Goal: Information Seeking & Learning: Learn about a topic

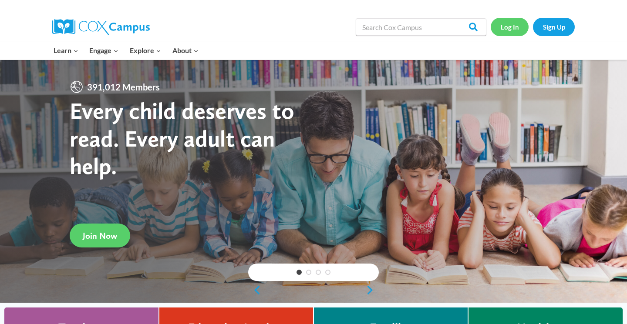
click at [506, 33] on link "Log In" at bounding box center [510, 27] width 38 height 18
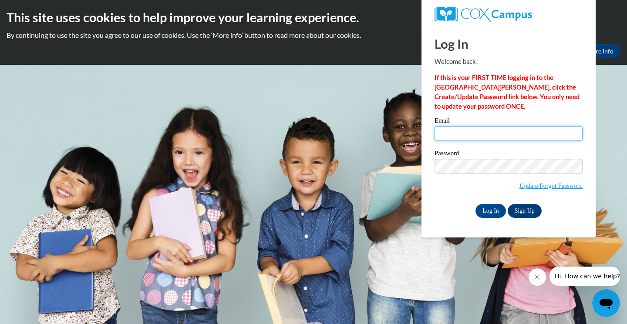
type input "mavarsanyi@icloud.com"
click at [495, 209] on input "Log In" at bounding box center [491, 211] width 30 height 14
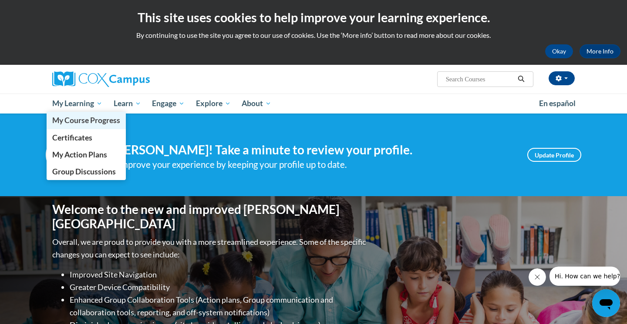
click at [86, 122] on span "My Course Progress" at bounding box center [86, 120] width 68 height 9
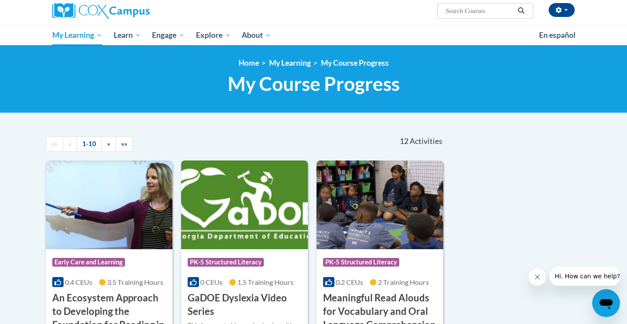
scroll to position [69, 0]
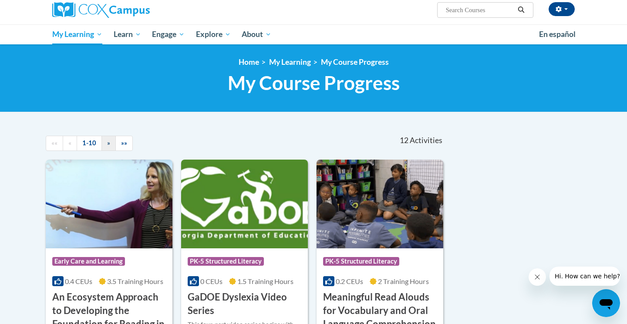
click at [111, 141] on link "»" at bounding box center [108, 143] width 14 height 15
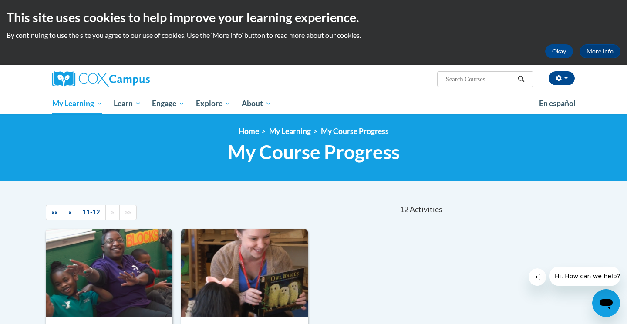
scroll to position [0, 0]
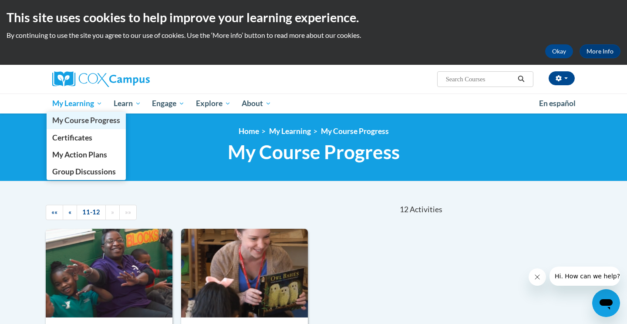
click at [83, 125] on link "My Course Progress" at bounding box center [86, 120] width 79 height 17
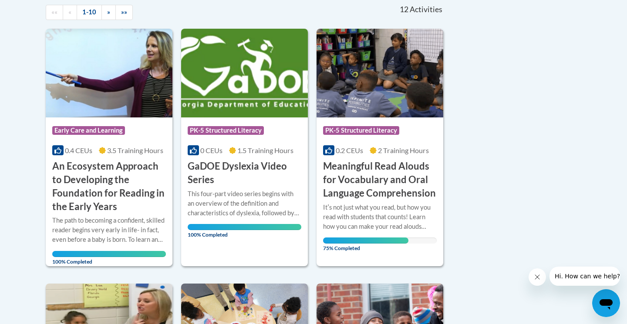
scroll to position [202, 0]
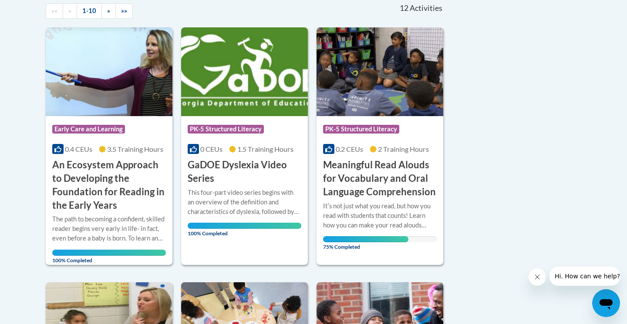
click at [361, 185] on h3 "Meaningful Read Alouds for Vocabulary and Oral Language Comprehension" at bounding box center [380, 179] width 114 height 40
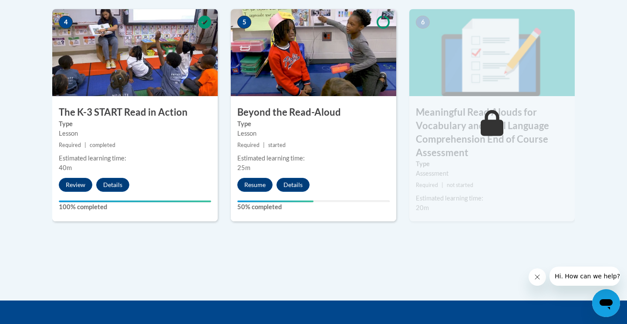
scroll to position [562, 0]
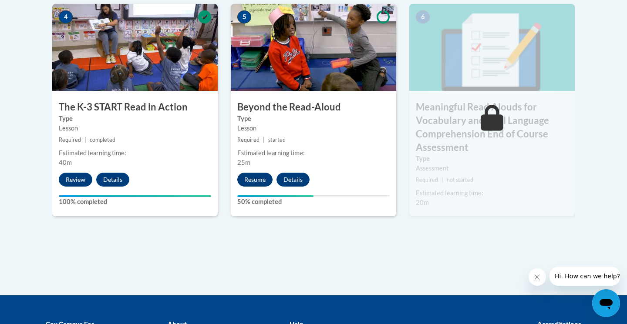
click at [263, 175] on button "Resume" at bounding box center [254, 180] width 35 height 14
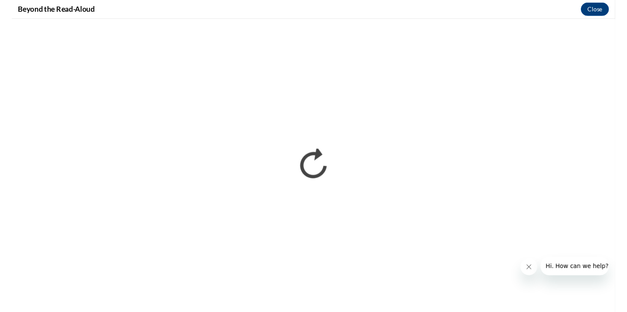
scroll to position [0, 0]
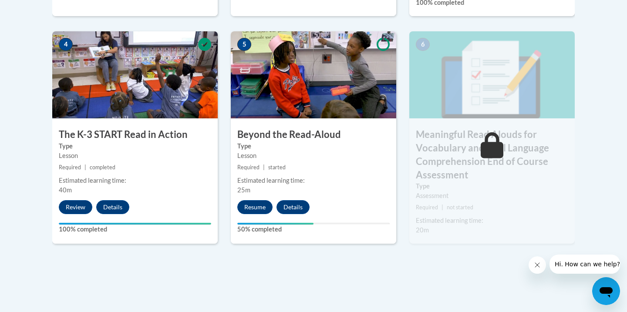
scroll to position [538, 0]
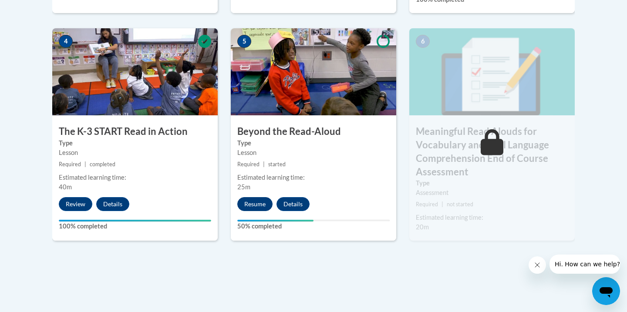
click at [264, 199] on button "Resume" at bounding box center [254, 204] width 35 height 14
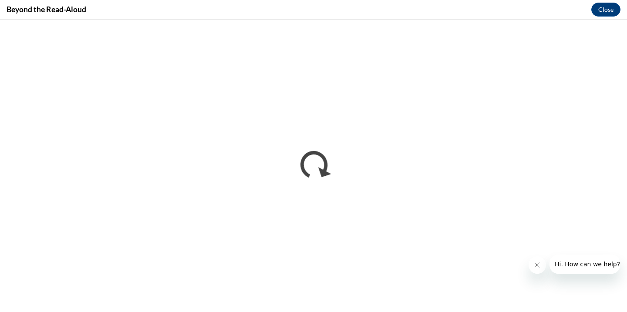
scroll to position [0, 0]
click at [537, 263] on icon "Close message from company" at bounding box center [537, 265] width 7 height 7
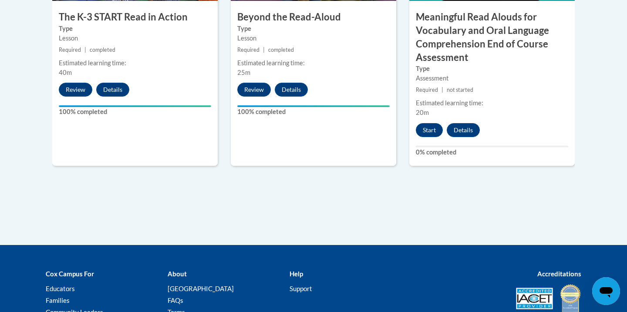
scroll to position [662, 0]
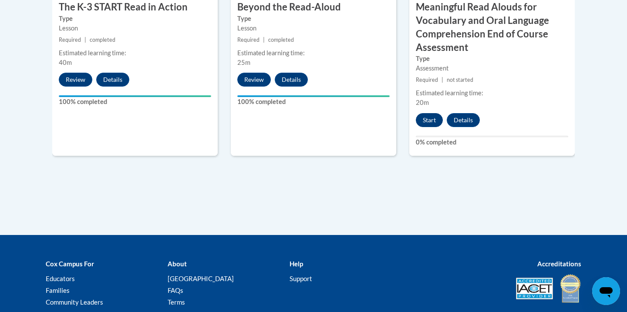
click at [431, 122] on button "Start" at bounding box center [429, 120] width 27 height 14
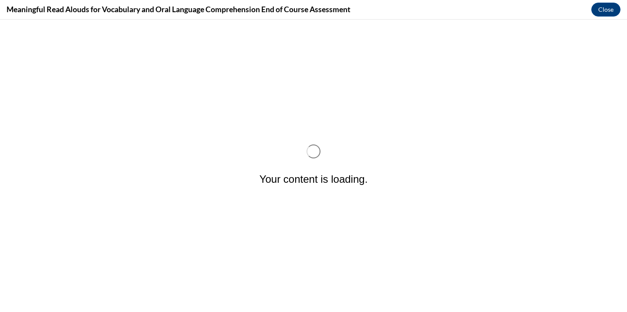
scroll to position [0, 0]
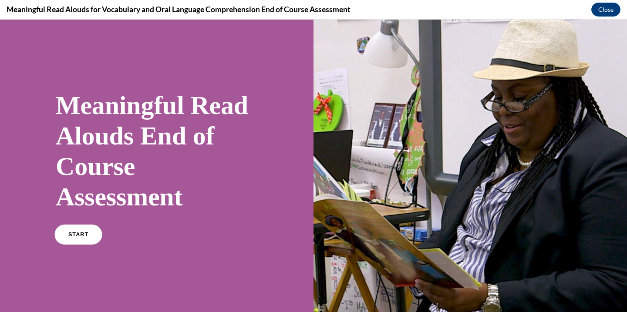
click at [71, 234] on span "START" at bounding box center [78, 235] width 20 height 7
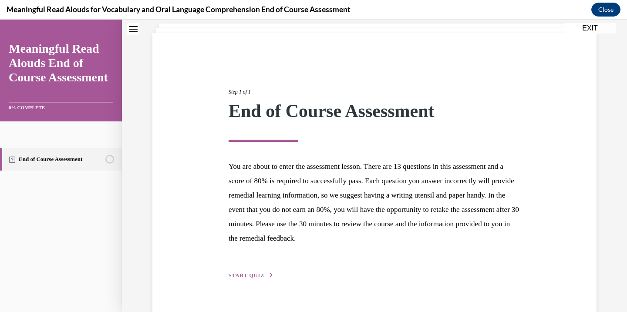
scroll to position [51, 0]
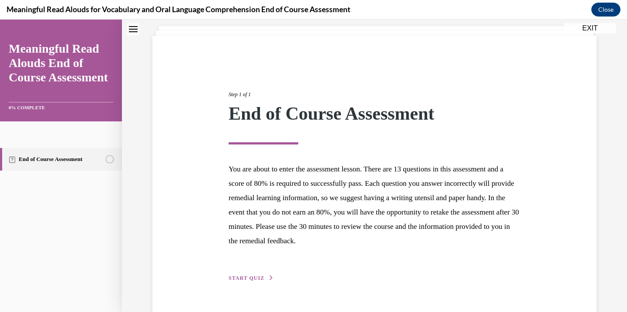
click at [239, 277] on span "START QUIZ" at bounding box center [247, 278] width 36 height 6
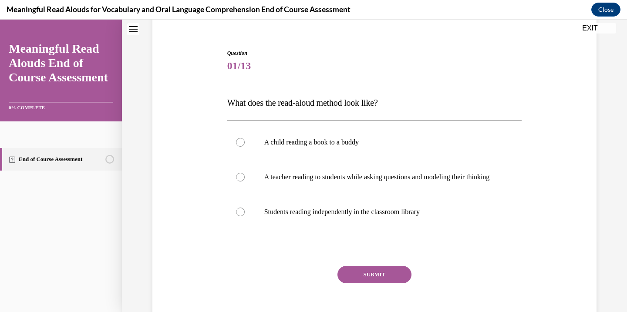
scroll to position [76, 0]
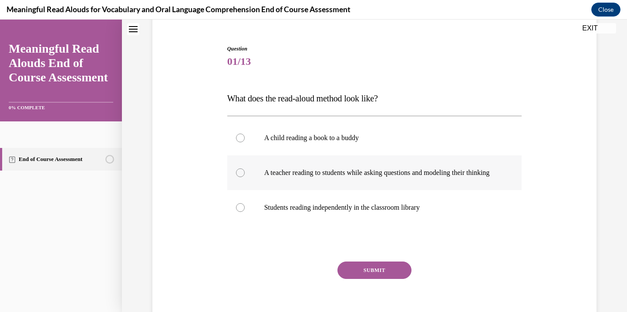
click at [276, 177] on p "A teacher reading to students while asking questions and modeling their thinking" at bounding box center [382, 173] width 236 height 9
click at [245, 177] on input "A teacher reading to students while asking questions and modeling their thinking" at bounding box center [240, 173] width 9 height 9
radio input "true"
click at [364, 279] on button "SUBMIT" at bounding box center [374, 270] width 74 height 17
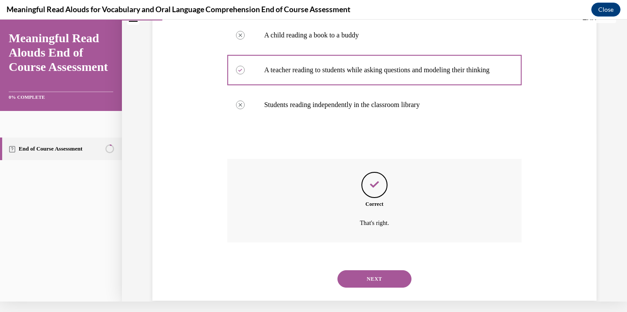
scroll to position [183, 0]
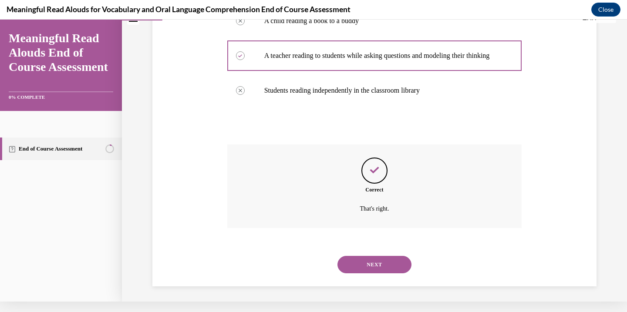
click at [365, 257] on button "NEXT" at bounding box center [374, 264] width 74 height 17
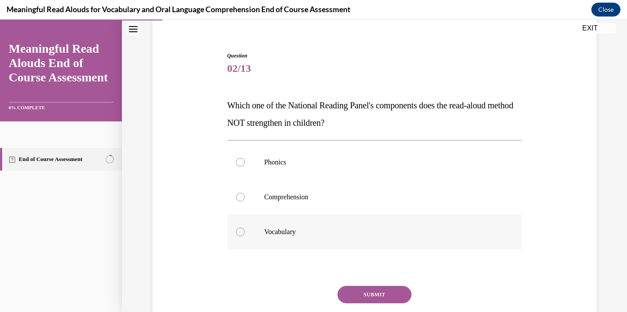
scroll to position [67, 0]
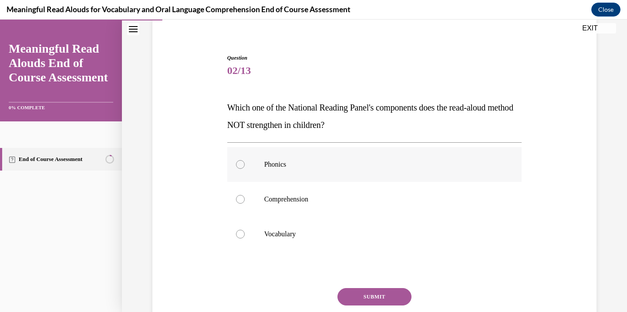
click at [280, 162] on p "Phonics" at bounding box center [382, 164] width 236 height 9
click at [245, 162] on input "Phonics" at bounding box center [240, 164] width 9 height 9
radio input "true"
click at [360, 293] on button "SUBMIT" at bounding box center [374, 296] width 74 height 17
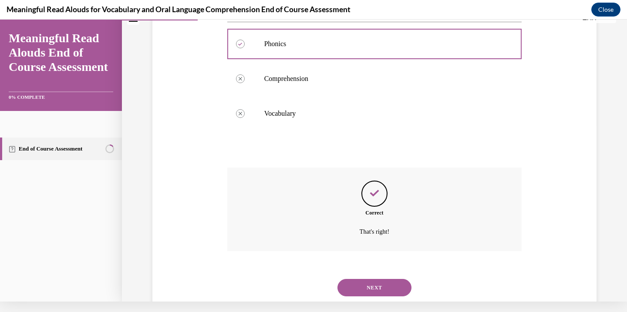
scroll to position [192, 0]
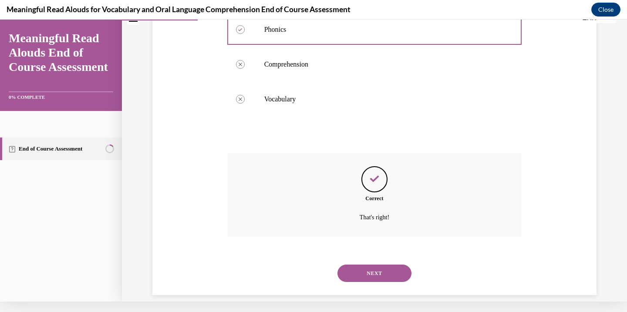
click at [366, 273] on div "NEXT" at bounding box center [374, 273] width 295 height 35
click at [367, 265] on button "NEXT" at bounding box center [374, 273] width 74 height 17
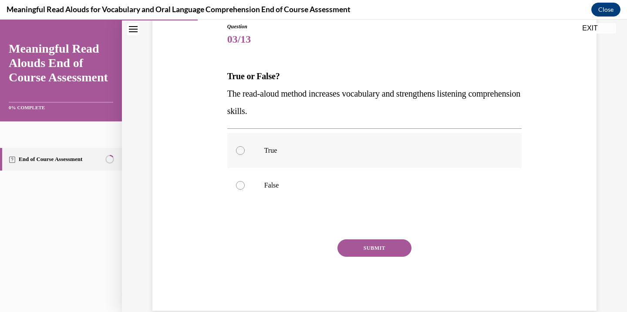
click at [269, 157] on label "True" at bounding box center [374, 150] width 295 height 35
click at [245, 155] on input "True" at bounding box center [240, 150] width 9 height 9
radio input "true"
click at [361, 244] on button "SUBMIT" at bounding box center [374, 248] width 74 height 17
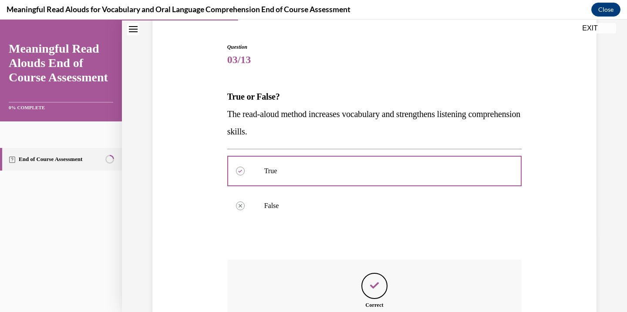
scroll to position [174, 0]
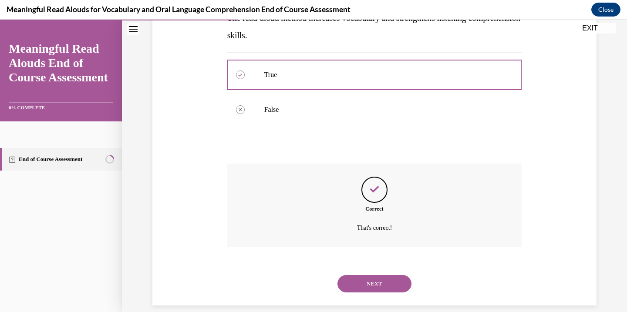
click at [361, 275] on button "NEXT" at bounding box center [374, 283] width 74 height 17
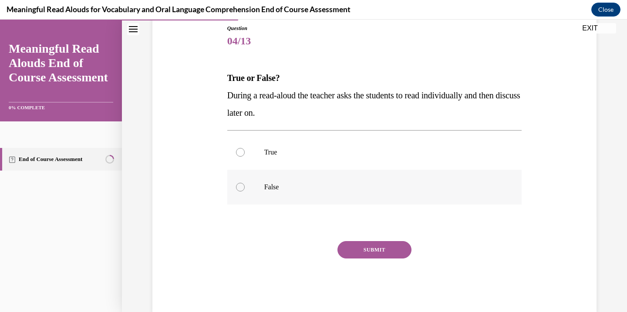
click at [274, 190] on p "False" at bounding box center [382, 187] width 236 height 9
click at [245, 190] on input "False" at bounding box center [240, 187] width 9 height 9
radio input "true"
click at [352, 244] on button "SUBMIT" at bounding box center [374, 249] width 74 height 17
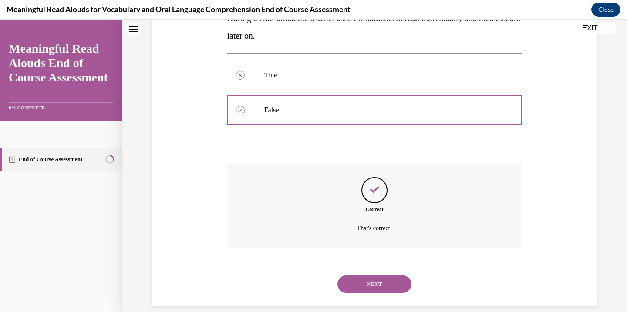
scroll to position [174, 0]
click at [355, 275] on button "NEXT" at bounding box center [374, 283] width 74 height 17
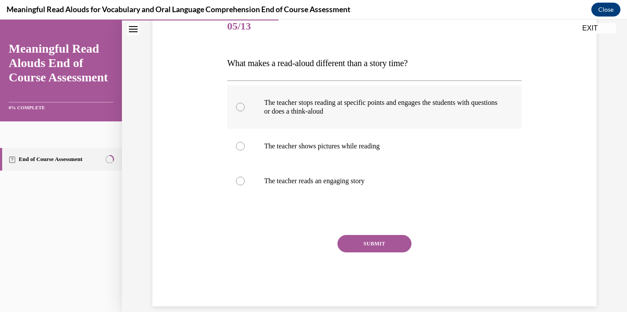
click at [304, 125] on label "The teacher stops reading at specific points and engages the students with ques…" at bounding box center [374, 107] width 295 height 44
click at [245, 111] on input "The teacher stops reading at specific points and engages the students with ques…" at bounding box center [240, 107] width 9 height 9
radio input "true"
click at [362, 259] on div "SUBMIT" at bounding box center [374, 257] width 295 height 44
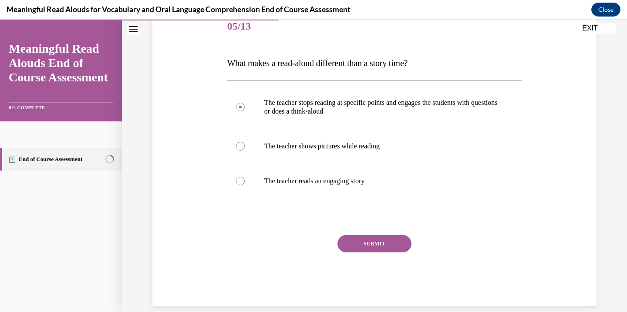
click at [383, 257] on div "SUBMIT" at bounding box center [374, 257] width 295 height 44
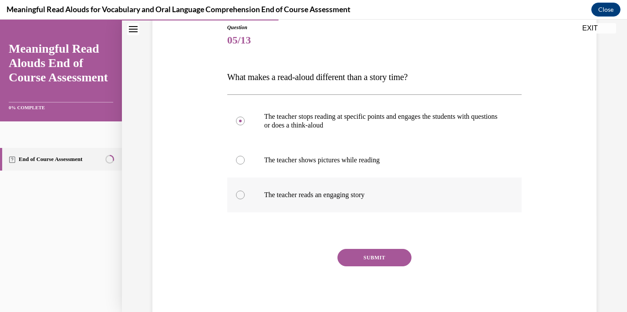
scroll to position [91, 0]
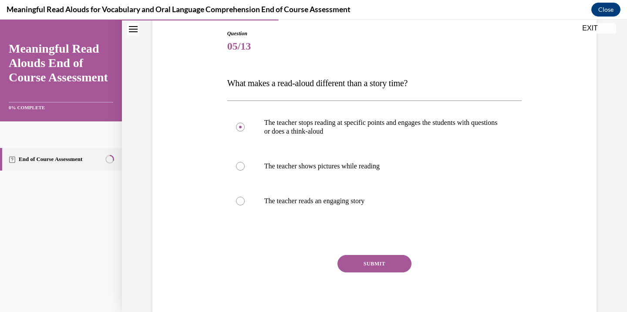
click at [366, 254] on div "Question 05/13 What makes a read-aloud different than a story time? The teacher…" at bounding box center [374, 178] width 295 height 297
click at [367, 262] on button "SUBMIT" at bounding box center [374, 263] width 74 height 17
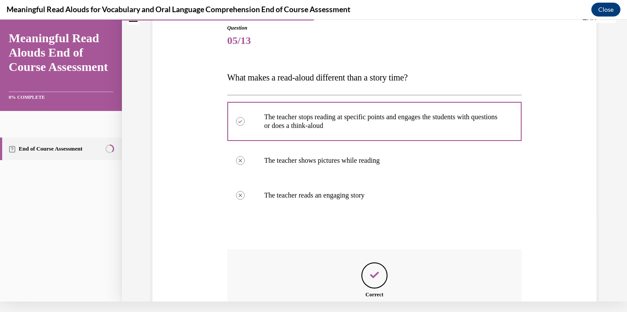
scroll to position [183, 0]
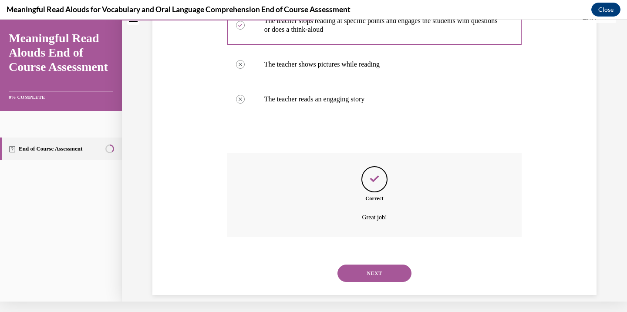
click at [368, 265] on button "NEXT" at bounding box center [374, 273] width 74 height 17
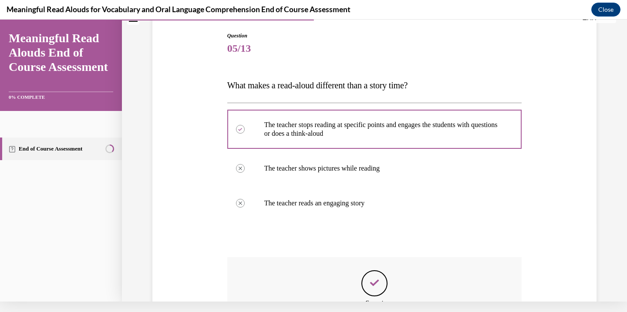
scroll to position [10, 0]
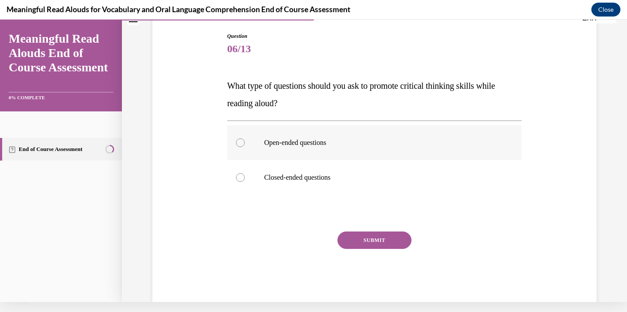
click at [325, 148] on label "Open-ended questions" at bounding box center [374, 142] width 295 height 35
click at [245, 147] on input "Open-ended questions" at bounding box center [240, 142] width 9 height 9
radio input "true"
click at [364, 248] on button "SUBMIT" at bounding box center [374, 240] width 74 height 17
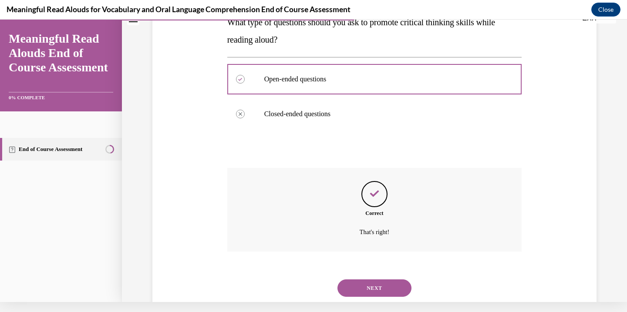
scroll to position [157, 0]
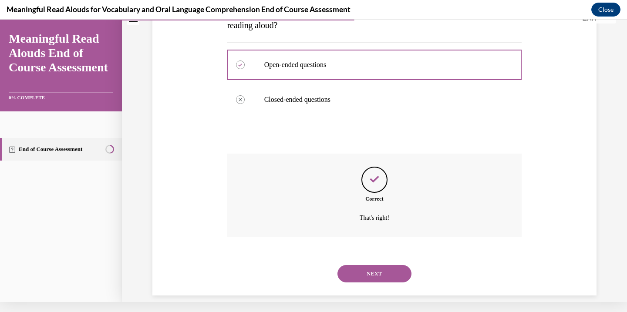
click at [367, 268] on button "NEXT" at bounding box center [374, 273] width 74 height 17
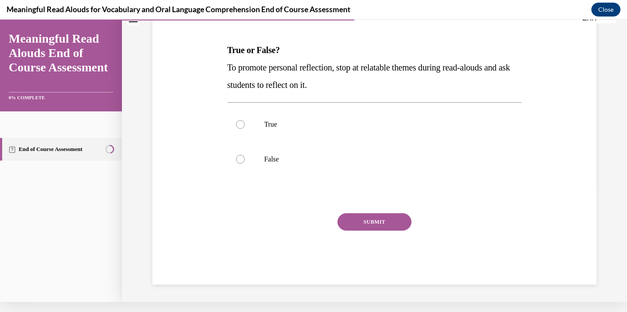
scroll to position [0, 0]
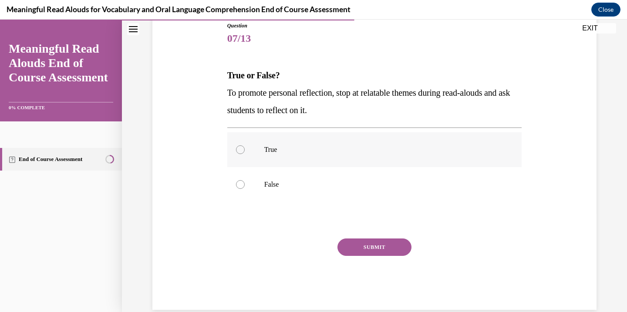
click at [269, 153] on p "True" at bounding box center [382, 149] width 236 height 9
click at [245, 153] on input "True" at bounding box center [240, 149] width 9 height 9
radio input "true"
click at [361, 244] on button "SUBMIT" at bounding box center [374, 247] width 74 height 17
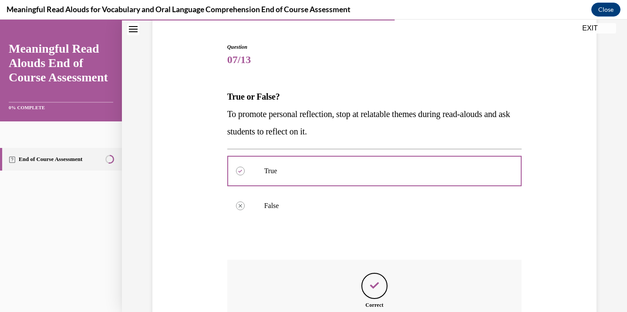
scroll to position [174, 0]
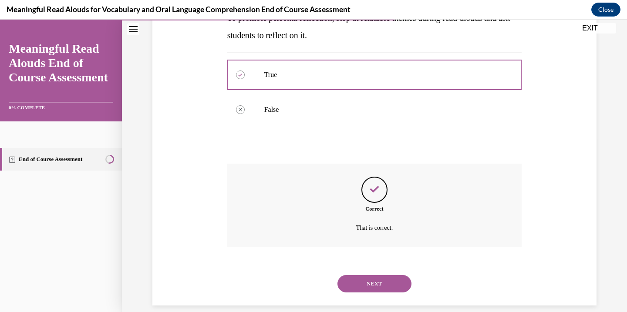
click at [363, 275] on button "NEXT" at bounding box center [374, 283] width 74 height 17
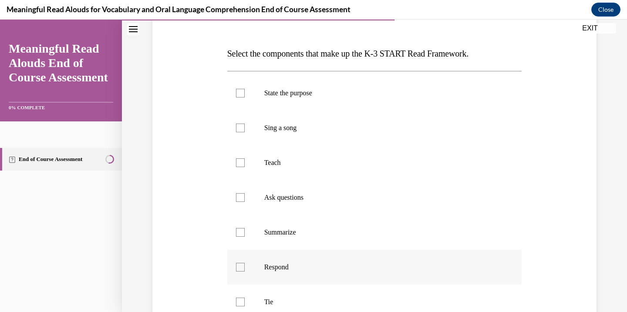
scroll to position [121, 0]
click at [286, 91] on p "State the purpose" at bounding box center [382, 92] width 236 height 9
click at [245, 91] on input "State the purpose" at bounding box center [240, 92] width 9 height 9
checkbox input "true"
click at [241, 164] on div at bounding box center [240, 162] width 9 height 9
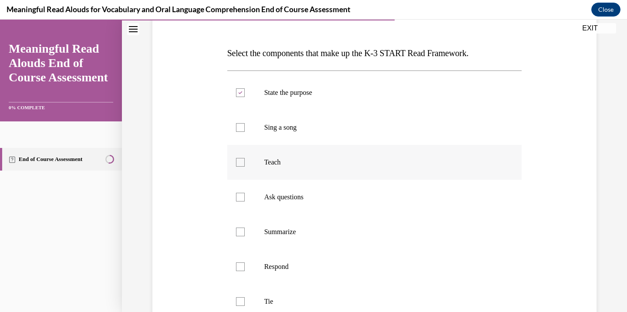
click at [241, 164] on input "Teach" at bounding box center [240, 162] width 9 height 9
checkbox input "true"
click at [241, 199] on div at bounding box center [240, 197] width 9 height 9
click at [241, 199] on input "Ask questions" at bounding box center [240, 197] width 9 height 9
checkbox input "true"
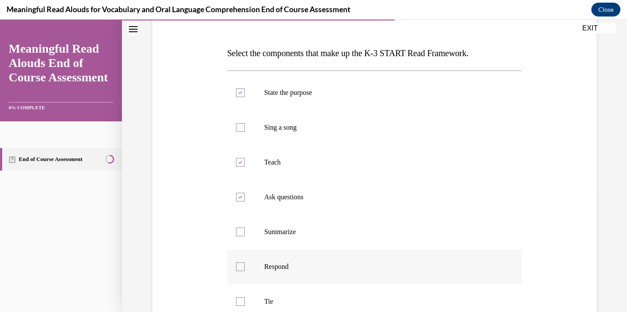
click at [244, 263] on div at bounding box center [240, 267] width 9 height 9
click at [244, 263] on input "Respond" at bounding box center [240, 267] width 9 height 9
checkbox input "true"
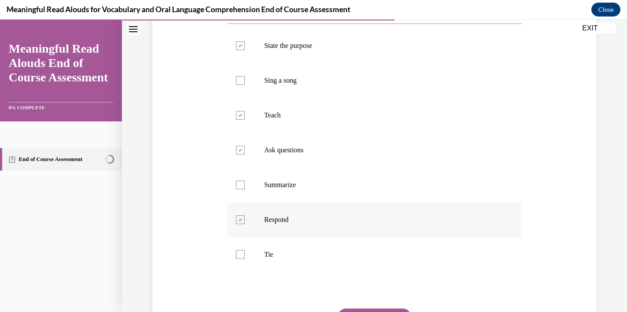
scroll to position [185, 0]
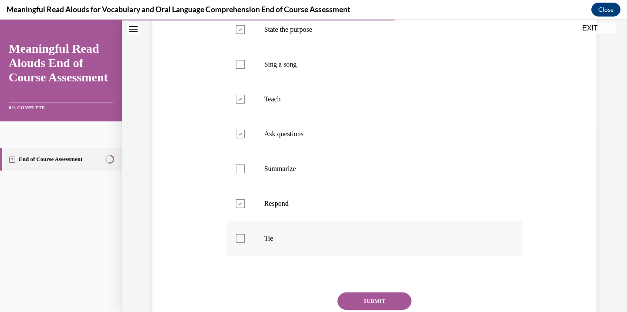
click at [242, 240] on div at bounding box center [240, 238] width 9 height 9
click at [242, 240] on input "Tie" at bounding box center [240, 238] width 9 height 9
checkbox input "true"
click at [378, 297] on button "SUBMIT" at bounding box center [374, 301] width 74 height 17
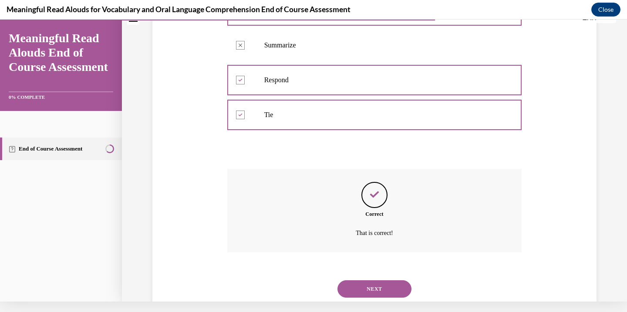
scroll to position [314, 0]
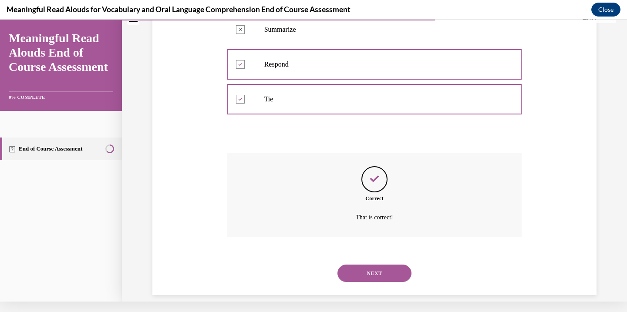
click at [372, 265] on button "NEXT" at bounding box center [374, 273] width 74 height 17
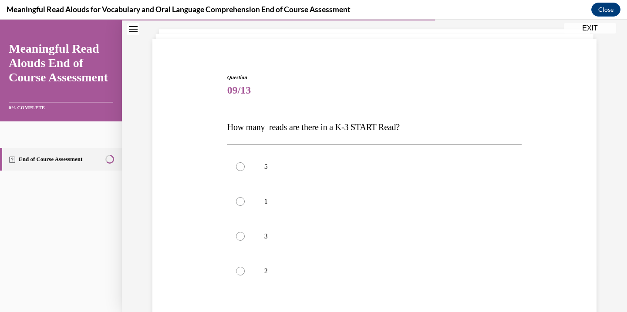
scroll to position [48, 0]
click at [266, 242] on label "3" at bounding box center [374, 235] width 295 height 35
click at [245, 240] on input "3" at bounding box center [240, 235] width 9 height 9
radio input "true"
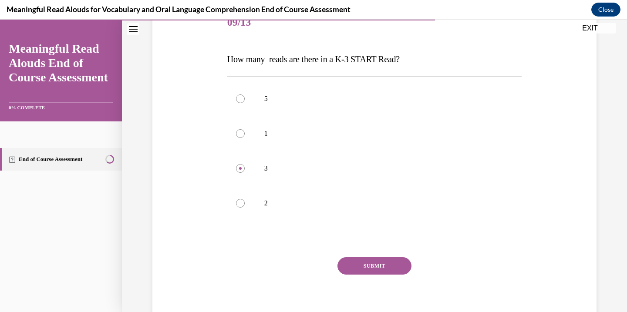
click at [347, 270] on button "SUBMIT" at bounding box center [374, 265] width 74 height 17
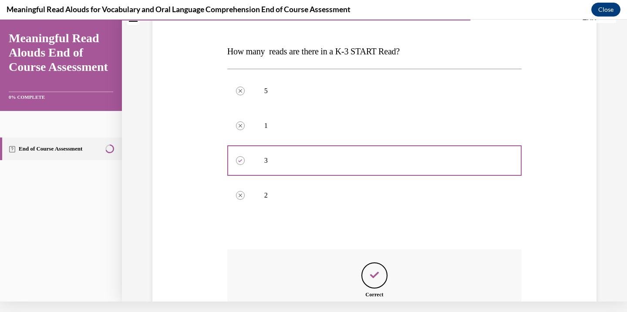
scroll to position [209, 0]
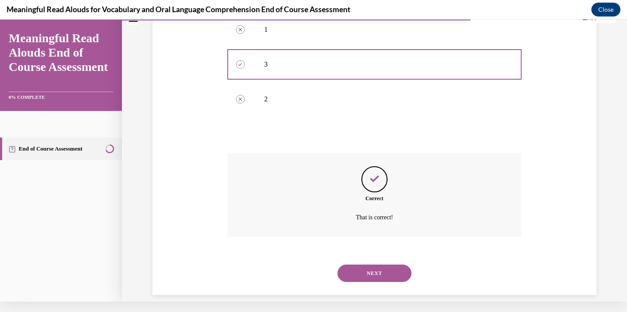
click at [373, 265] on button "NEXT" at bounding box center [374, 273] width 74 height 17
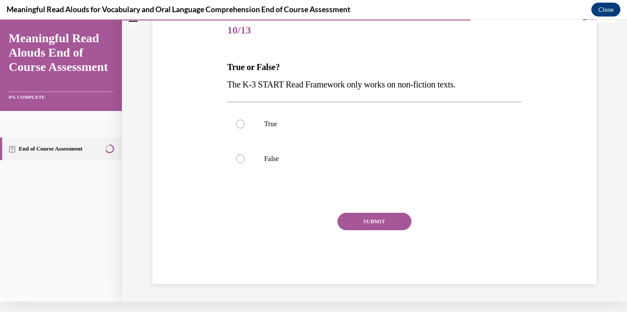
scroll to position [0, 0]
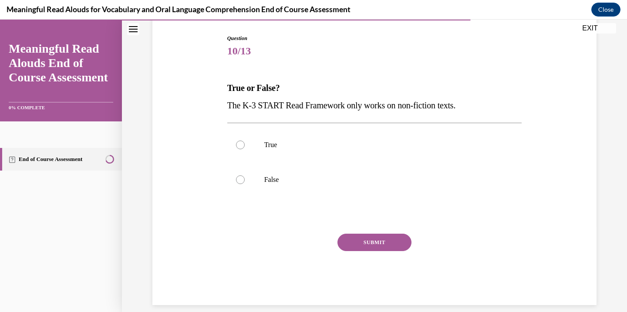
click at [270, 264] on div "SUBMIT" at bounding box center [374, 256] width 295 height 44
click at [236, 263] on div "SUBMIT" at bounding box center [374, 256] width 295 height 44
click at [254, 277] on div "SUBMIT" at bounding box center [374, 256] width 295 height 44
click at [240, 265] on div "SUBMIT" at bounding box center [374, 256] width 295 height 44
click at [272, 268] on div "SUBMIT" at bounding box center [374, 256] width 295 height 44
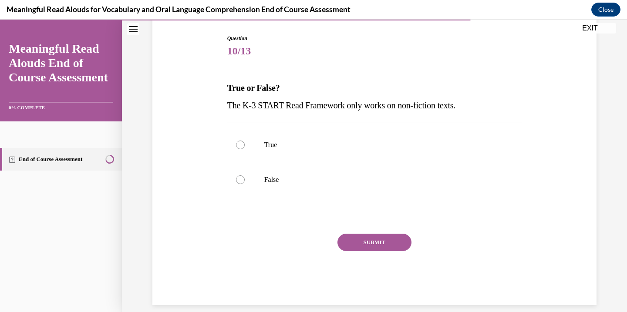
click at [248, 262] on div "SUBMIT" at bounding box center [374, 256] width 295 height 44
click at [248, 263] on div "SUBMIT" at bounding box center [374, 256] width 295 height 44
click at [238, 267] on div "SUBMIT" at bounding box center [374, 256] width 295 height 44
click at [270, 269] on div "SUBMIT" at bounding box center [374, 256] width 295 height 44
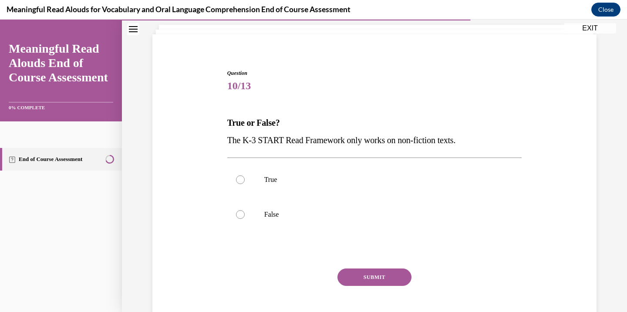
scroll to position [56, 0]
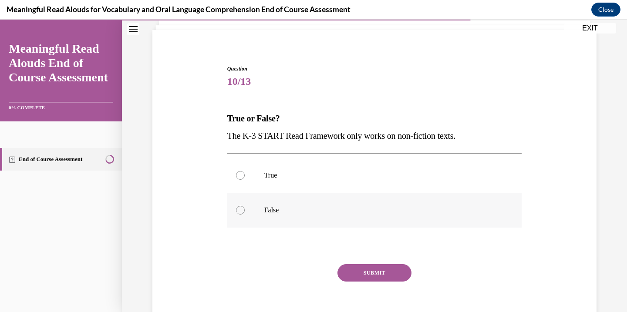
click at [241, 211] on div at bounding box center [240, 210] width 9 height 9
click at [241, 211] on input "False" at bounding box center [240, 210] width 9 height 9
radio input "true"
click at [364, 269] on button "SUBMIT" at bounding box center [374, 272] width 74 height 17
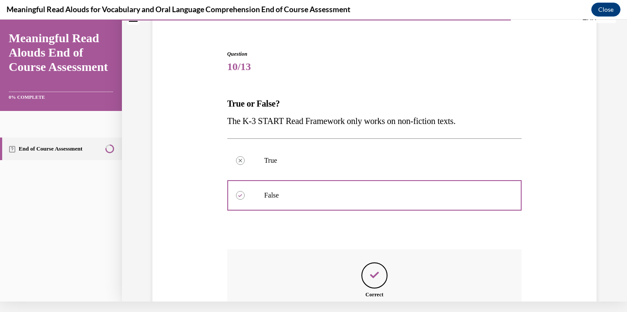
scroll to position [157, 0]
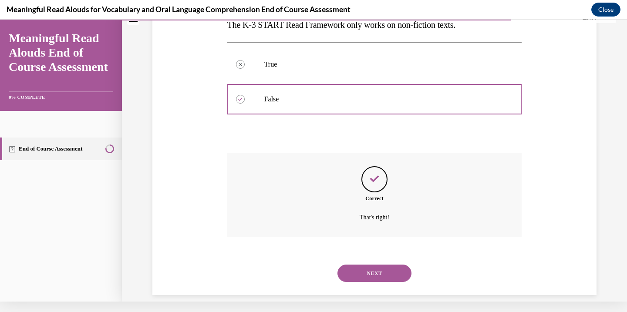
click at [364, 269] on button "NEXT" at bounding box center [374, 273] width 74 height 17
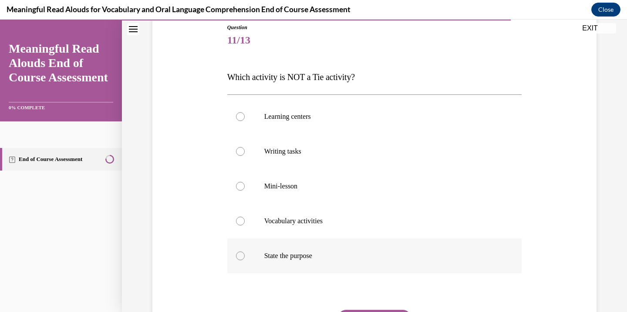
scroll to position [98, 0]
click at [273, 257] on p "State the purpose" at bounding box center [382, 255] width 236 height 9
click at [245, 257] on input "State the purpose" at bounding box center [240, 255] width 9 height 9
radio input "true"
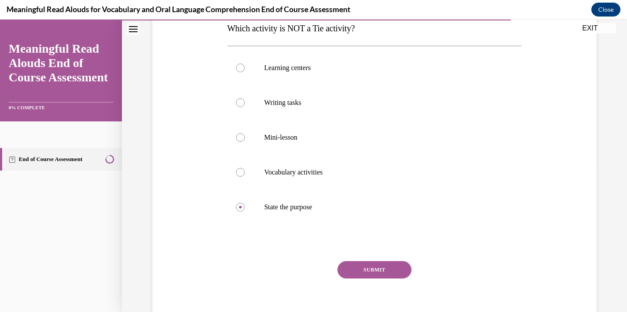
click at [353, 276] on button "SUBMIT" at bounding box center [374, 269] width 74 height 17
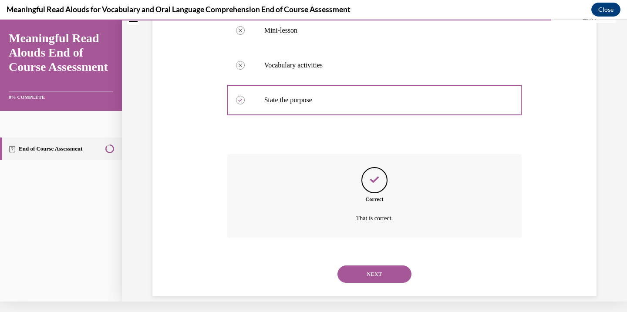
scroll to position [244, 0]
click at [353, 276] on div "NEXT" at bounding box center [374, 273] width 295 height 35
click at [355, 269] on button "NEXT" at bounding box center [374, 273] width 74 height 17
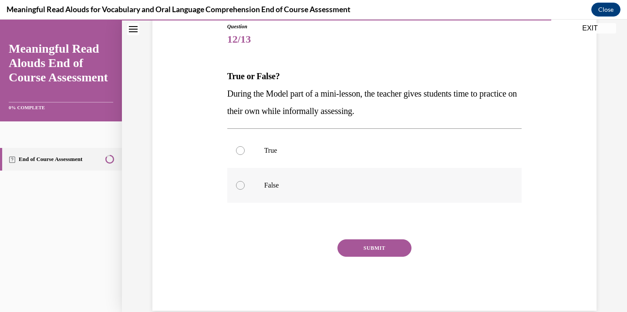
click at [285, 184] on p "False" at bounding box center [382, 185] width 236 height 9
click at [245, 184] on input "False" at bounding box center [240, 185] width 9 height 9
radio input "true"
click at [355, 242] on button "SUBMIT" at bounding box center [374, 248] width 74 height 17
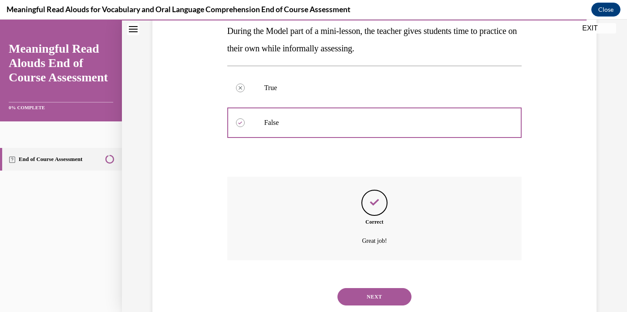
scroll to position [174, 0]
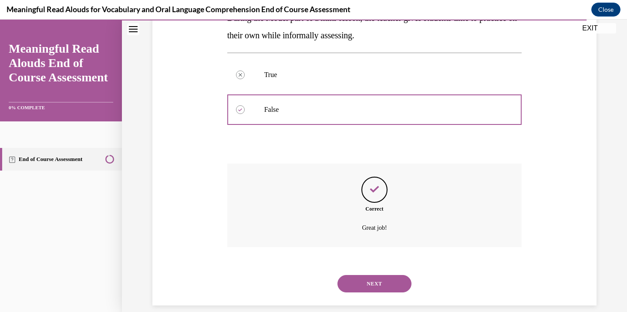
click at [365, 267] on div "NEXT" at bounding box center [374, 284] width 295 height 35
click at [365, 275] on button "NEXT" at bounding box center [374, 283] width 74 height 17
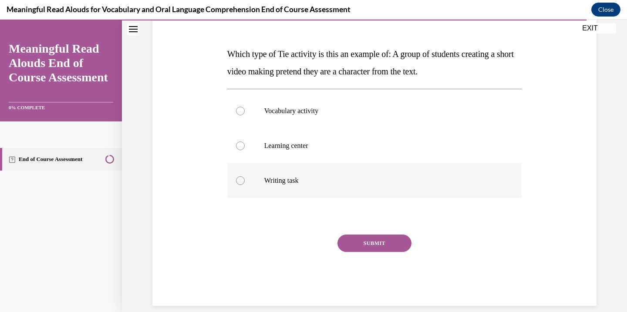
click at [303, 167] on label "Writing task" at bounding box center [374, 180] width 295 height 35
click at [245, 176] on input "Writing task" at bounding box center [240, 180] width 9 height 9
radio input "true"
click at [284, 176] on p "Writing task" at bounding box center [382, 180] width 236 height 9
click at [245, 176] on input "Writing task" at bounding box center [240, 180] width 9 height 9
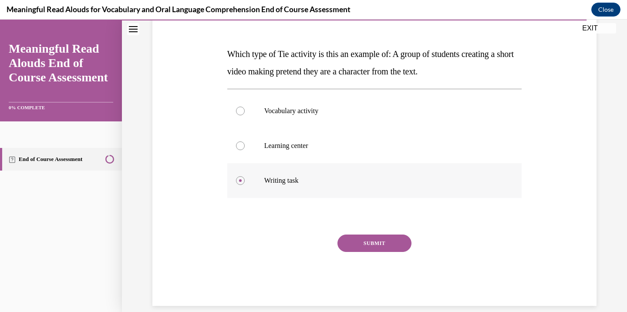
click at [281, 171] on label "Writing task" at bounding box center [374, 180] width 295 height 35
click at [245, 176] on input "Writing task" at bounding box center [240, 180] width 9 height 9
click at [281, 171] on label "Writing task" at bounding box center [374, 180] width 295 height 35
click at [245, 176] on input "Writing task" at bounding box center [240, 180] width 9 height 9
click at [242, 164] on label "Writing task" at bounding box center [374, 180] width 295 height 35
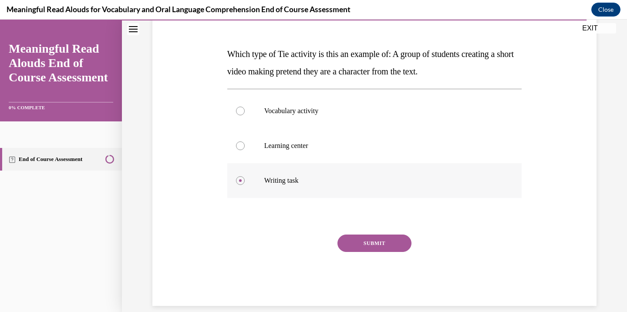
click at [242, 176] on input "Writing task" at bounding box center [240, 180] width 9 height 9
click at [245, 170] on label "Writing task" at bounding box center [374, 180] width 295 height 35
click at [245, 176] on input "Writing task" at bounding box center [240, 180] width 9 height 9
click at [245, 170] on label "Writing task" at bounding box center [374, 180] width 295 height 35
click at [245, 176] on input "Writing task" at bounding box center [240, 180] width 9 height 9
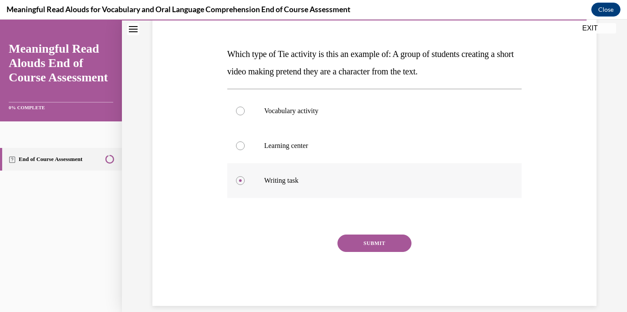
click at [296, 170] on label "Writing task" at bounding box center [374, 180] width 295 height 35
click at [245, 176] on input "Writing task" at bounding box center [240, 180] width 9 height 9
click at [296, 170] on label "Writing task" at bounding box center [374, 180] width 295 height 35
click at [245, 176] on input "Writing task" at bounding box center [240, 180] width 9 height 9
click at [243, 169] on label "Writing task" at bounding box center [374, 180] width 295 height 35
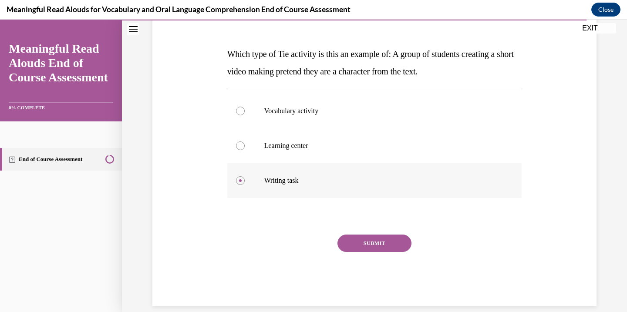
click at [243, 176] on input "Writing task" at bounding box center [240, 180] width 9 height 9
click at [243, 169] on label "Writing task" at bounding box center [374, 180] width 295 height 35
click at [243, 176] on input "Writing task" at bounding box center [240, 180] width 9 height 9
click at [243, 169] on label "Writing task" at bounding box center [374, 180] width 295 height 35
click at [243, 176] on input "Writing task" at bounding box center [240, 180] width 9 height 9
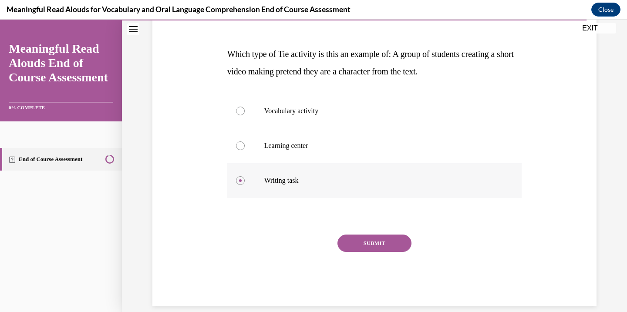
click at [243, 169] on label "Writing task" at bounding box center [374, 180] width 295 height 35
click at [243, 176] on input "Writing task" at bounding box center [240, 180] width 9 height 9
click at [243, 169] on label "Writing task" at bounding box center [374, 180] width 295 height 35
click at [243, 176] on input "Writing task" at bounding box center [240, 180] width 9 height 9
click at [243, 169] on label "Writing task" at bounding box center [374, 180] width 295 height 35
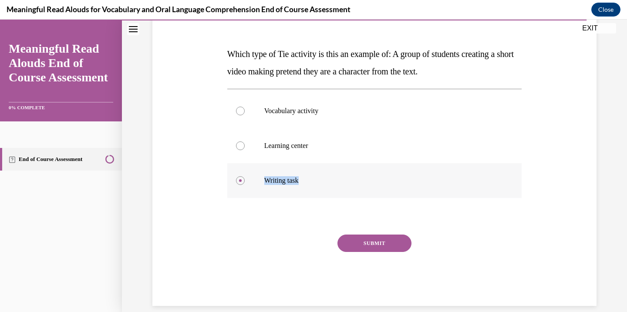
click at [243, 176] on input "Writing task" at bounding box center [240, 180] width 9 height 9
click at [243, 169] on label "Writing task" at bounding box center [374, 180] width 295 height 35
click at [243, 176] on input "Writing task" at bounding box center [240, 180] width 9 height 9
click at [241, 171] on label "Writing task" at bounding box center [374, 180] width 295 height 35
click at [241, 176] on input "Writing task" at bounding box center [240, 180] width 9 height 9
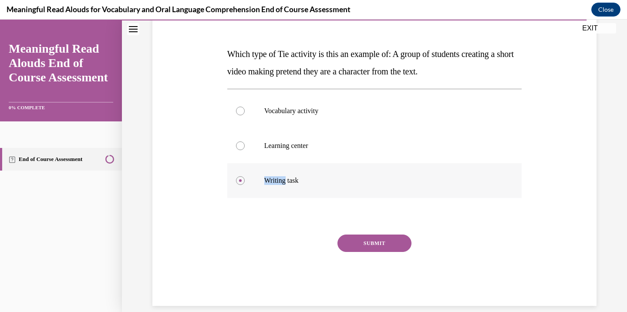
click at [241, 170] on label "Writing task" at bounding box center [374, 180] width 295 height 35
click at [241, 176] on input "Writing task" at bounding box center [240, 180] width 9 height 9
click at [242, 141] on label "Learning center" at bounding box center [374, 145] width 295 height 35
click at [242, 142] on input "Learning center" at bounding box center [240, 146] width 9 height 9
radio input "true"
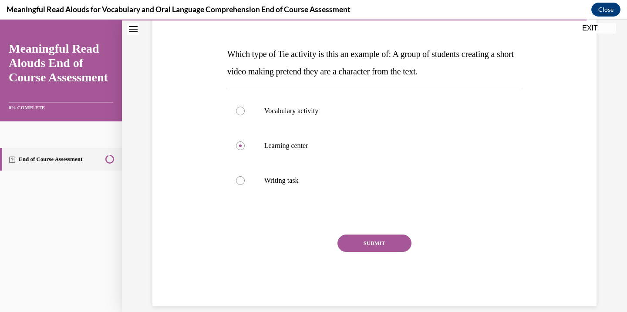
click at [374, 266] on div "SUBMIT" at bounding box center [374, 257] width 295 height 44
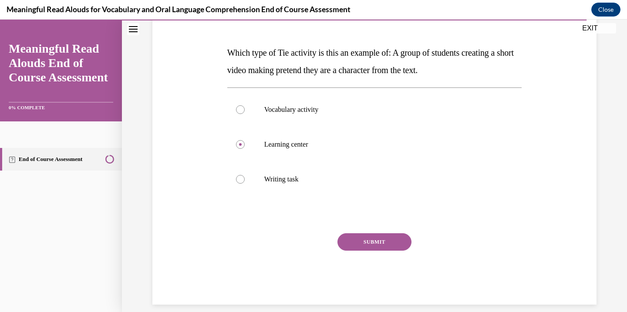
scroll to position [121, 0]
click at [385, 242] on button "SUBMIT" at bounding box center [374, 242] width 74 height 17
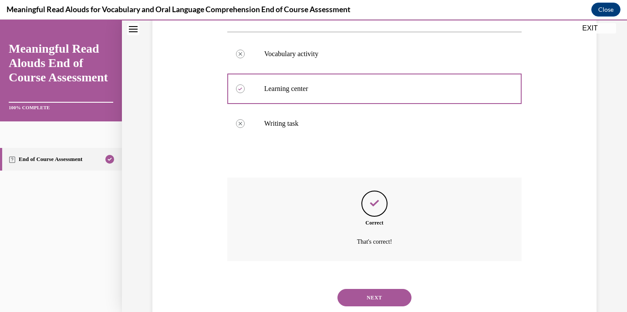
scroll to position [192, 0]
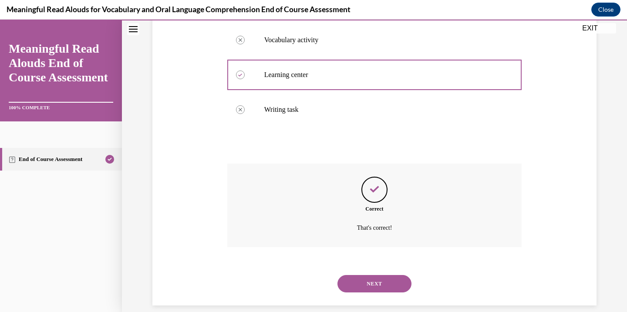
click at [377, 275] on button "NEXT" at bounding box center [374, 283] width 74 height 17
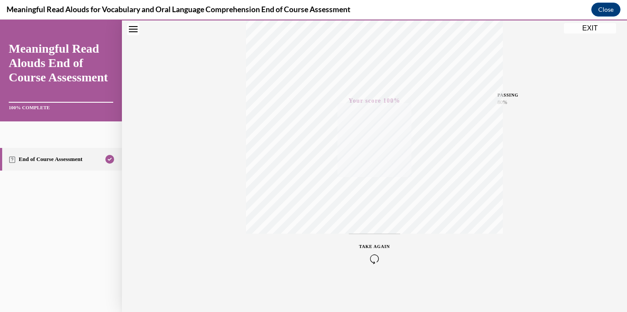
scroll to position [154, 0]
click at [589, 27] on button "EXIT" at bounding box center [590, 28] width 52 height 10
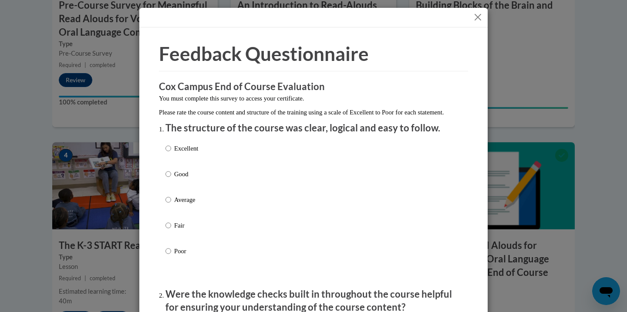
scroll to position [0, 0]
click at [197, 153] on p "Excellent" at bounding box center [186, 149] width 24 height 10
click at [171, 153] on input "Excellent" at bounding box center [168, 149] width 6 height 10
radio input "true"
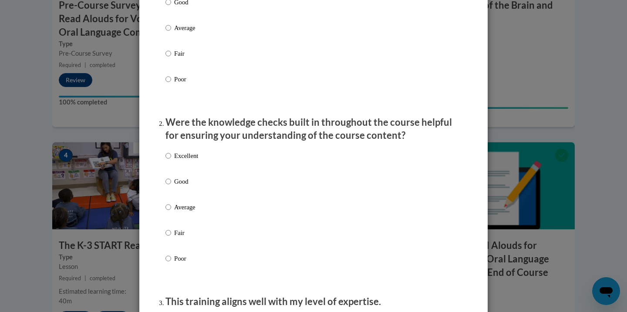
scroll to position [175, 0]
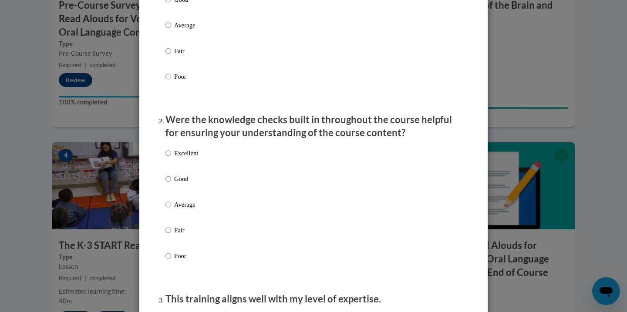
click at [186, 158] on p "Excellent" at bounding box center [186, 153] width 24 height 10
click at [171, 158] on input "Excellent" at bounding box center [168, 153] width 6 height 10
radio input "true"
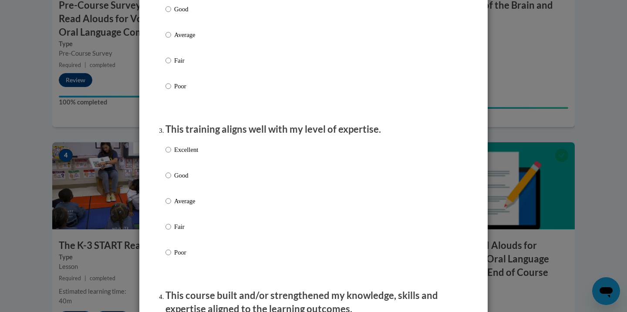
click at [186, 163] on label "Excellent" at bounding box center [181, 157] width 33 height 24
click at [171, 155] on input "Excellent" at bounding box center [168, 150] width 6 height 10
radio input "true"
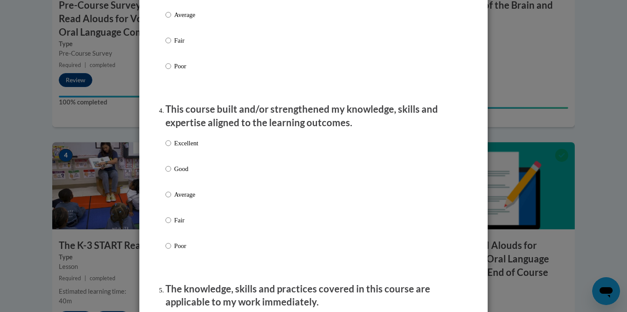
click at [186, 162] on label "Excellent" at bounding box center [181, 150] width 33 height 24
click at [171, 148] on input "Excellent" at bounding box center [168, 143] width 6 height 10
radio input "true"
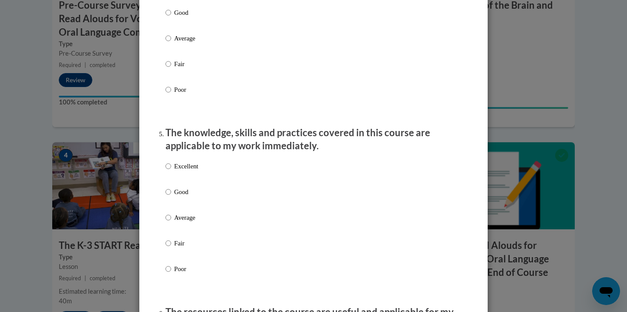
scroll to position [692, 0]
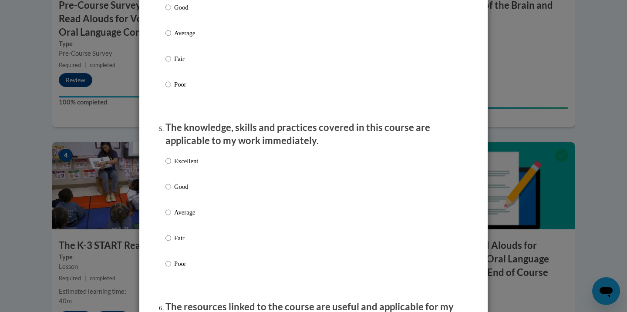
click at [188, 173] on label "Excellent" at bounding box center [181, 168] width 33 height 24
click at [171, 166] on input "Excellent" at bounding box center [168, 161] width 6 height 10
radio input "true"
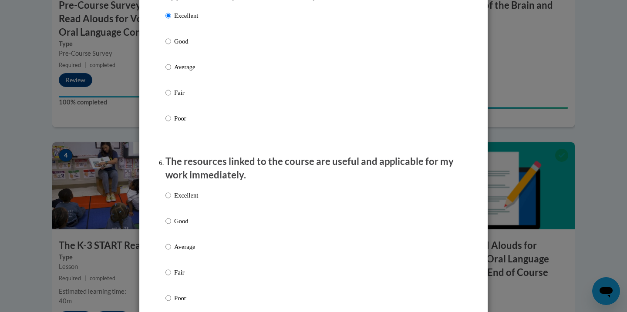
click at [182, 197] on p "Excellent" at bounding box center [186, 196] width 24 height 10
click at [171, 197] on input "Excellent" at bounding box center [168, 196] width 6 height 10
radio input "true"
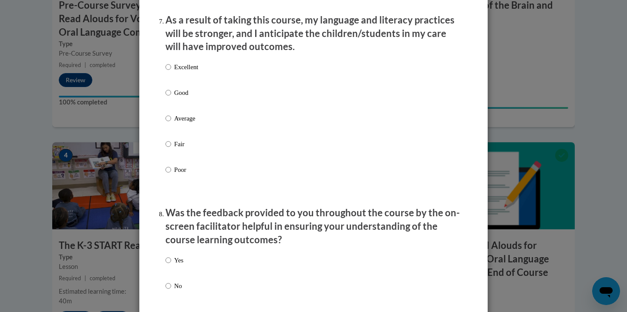
scroll to position [1181, 0]
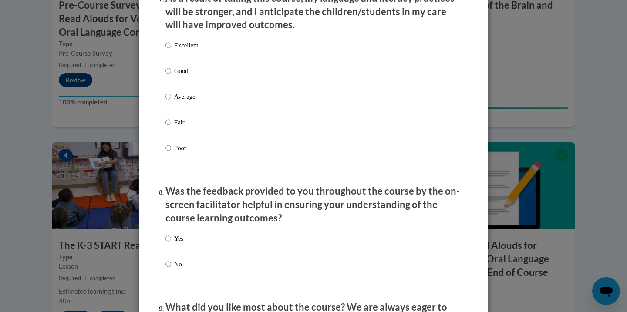
click at [183, 50] on p "Excellent" at bounding box center [186, 45] width 24 height 10
click at [171, 50] on input "Excellent" at bounding box center [168, 45] width 6 height 10
radio input "true"
click at [181, 237] on p "Yes" at bounding box center [178, 239] width 9 height 10
click at [171, 237] on input "Yes" at bounding box center [168, 239] width 6 height 10
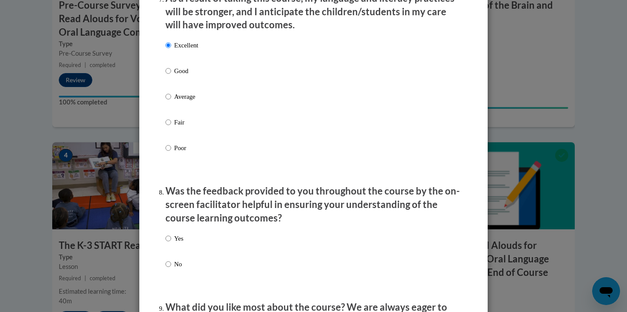
radio input "true"
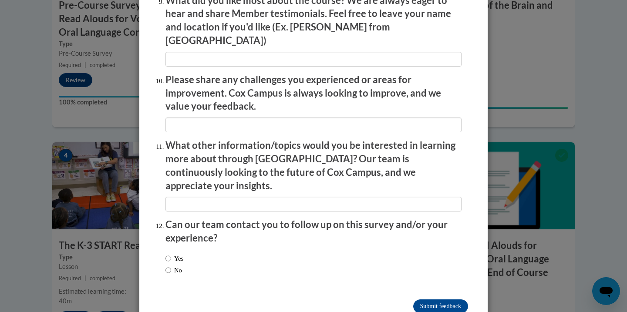
scroll to position [1487, 0]
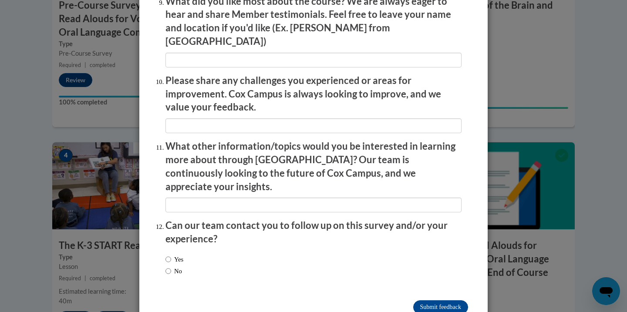
click at [177, 267] on label "No" at bounding box center [173, 272] width 17 height 10
click at [171, 267] on input "No" at bounding box center [168, 272] width 6 height 10
radio input "true"
click at [427, 300] on input "Submit feedback" at bounding box center [440, 307] width 55 height 14
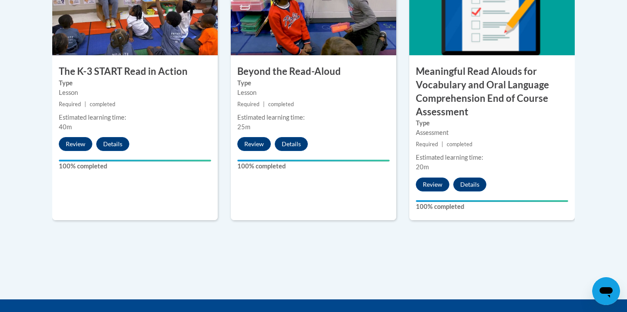
scroll to position [599, 0]
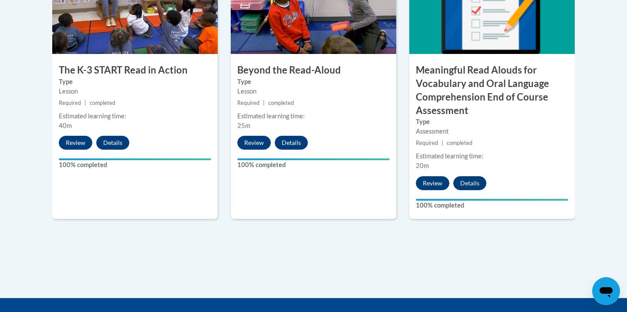
click at [469, 179] on button "Details" at bounding box center [469, 183] width 33 height 14
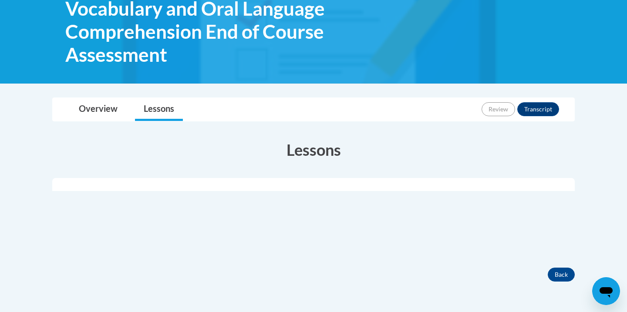
scroll to position [168, 0]
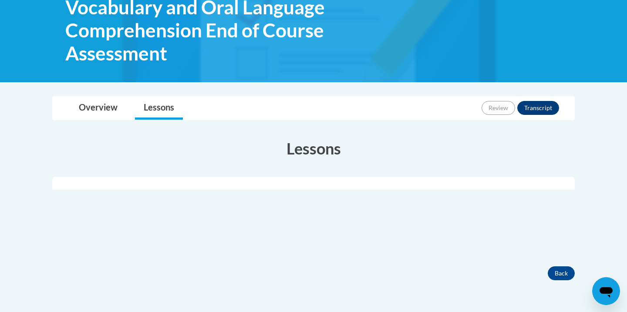
click at [533, 108] on button "Transcript" at bounding box center [538, 108] width 42 height 14
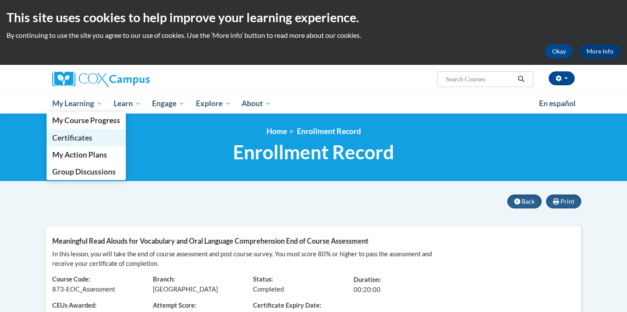
click at [72, 139] on span "Certificates" at bounding box center [72, 137] width 40 height 9
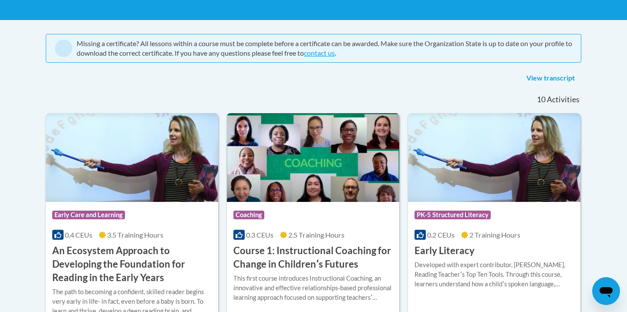
scroll to position [163, 0]
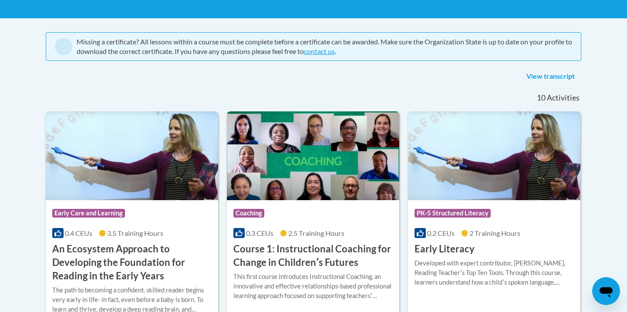
click at [539, 74] on link "View transcript" at bounding box center [550, 77] width 61 height 14
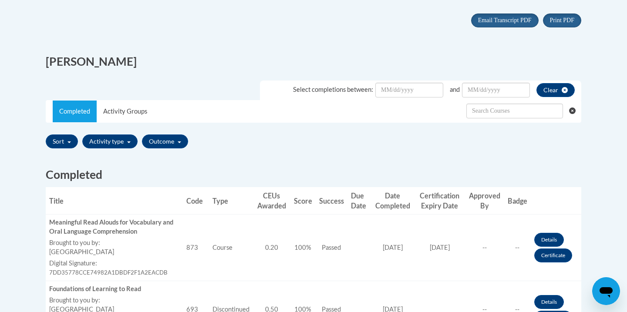
scroll to position [188, 0]
click at [406, 78] on li "Select completions between: and Clear" at bounding box center [420, 87] width 321 height 27
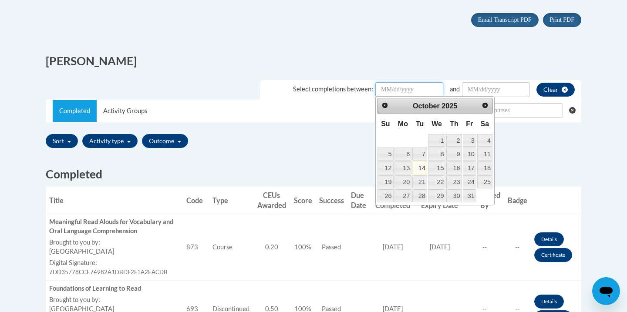
click at [404, 92] on input "Date Input" at bounding box center [409, 89] width 68 height 15
type input "01/01/2025"
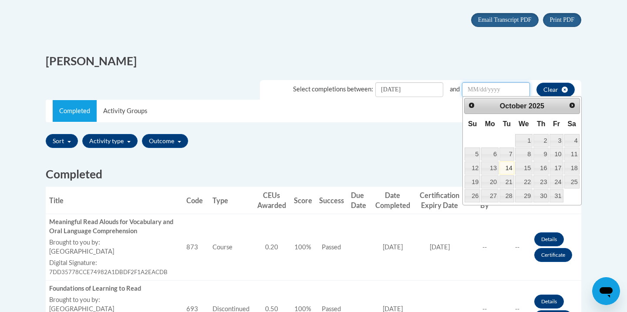
click at [511, 84] on input "Date Input" at bounding box center [496, 89] width 68 height 15
click at [509, 167] on link "14" at bounding box center [506, 168] width 15 height 13
type input "October/14/20252025"
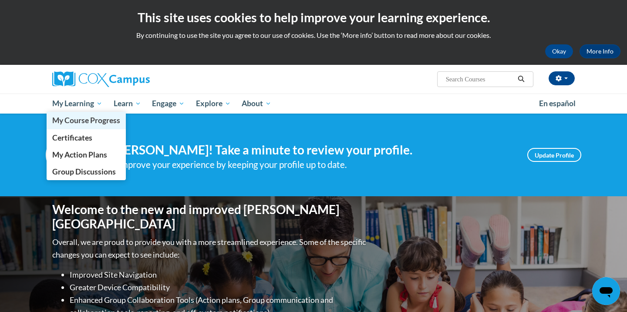
click at [92, 118] on span "My Course Progress" at bounding box center [86, 120] width 68 height 9
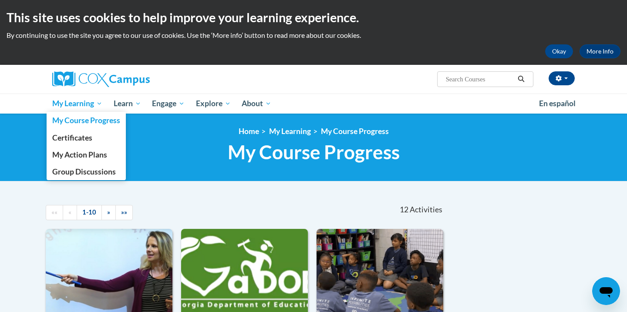
click at [94, 108] on span "My Learning" at bounding box center [77, 103] width 50 height 10
click at [93, 122] on span "My Course Progress" at bounding box center [86, 120] width 68 height 9
click at [75, 143] on link "Certificates" at bounding box center [86, 137] width 79 height 17
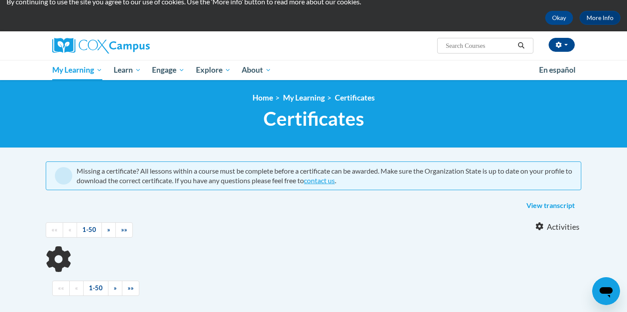
scroll to position [69, 0]
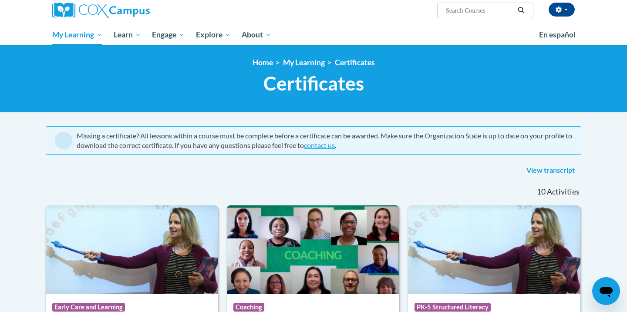
click at [533, 168] on link "View transcript" at bounding box center [550, 171] width 61 height 14
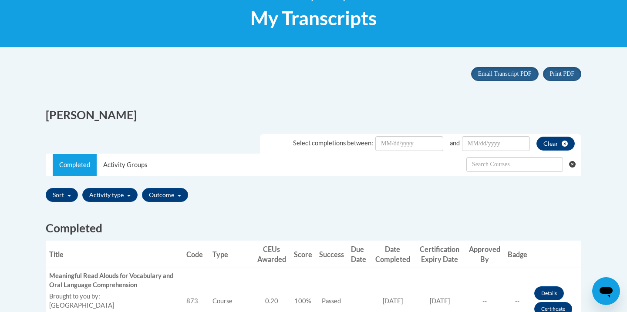
scroll to position [127, 0]
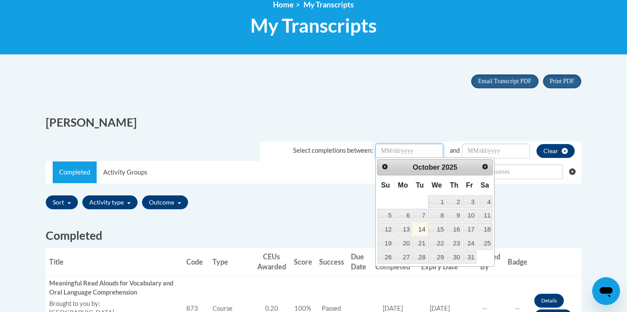
click at [426, 146] on input "Date Input" at bounding box center [409, 151] width 68 height 15
type input "01/01/2025"
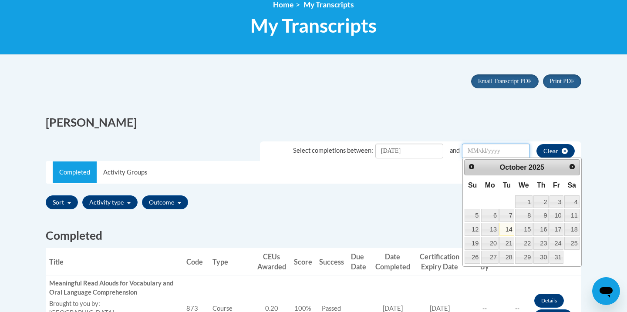
click at [489, 151] on input "Date Input" at bounding box center [496, 151] width 68 height 15
click at [506, 230] on link "14" at bounding box center [506, 229] width 15 height 13
click at [507, 149] on input "October/14/20252025" at bounding box center [496, 151] width 68 height 15
drag, startPoint x: 514, startPoint y: 150, endPoint x: 545, endPoint y: 150, distance: 30.9
click at [546, 150] on div "Select completions between: 01/01/2025 and October/14/20252025 Clear" at bounding box center [420, 151] width 321 height 19
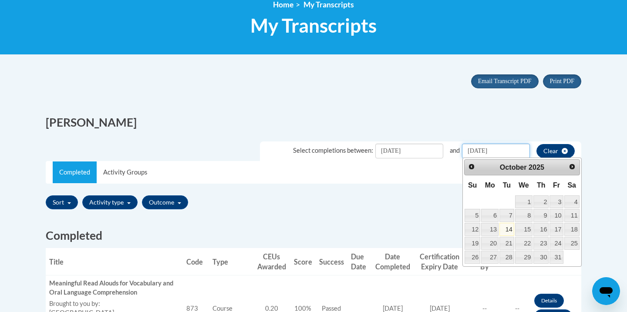
drag, startPoint x: 489, startPoint y: 149, endPoint x: 408, endPoint y: 152, distance: 81.0
click at [408, 152] on div "Select completions between: 01/01/2025 and October/14/2025 Clear" at bounding box center [420, 151] width 321 height 19
type input "[DATE]"
click at [514, 149] on input "10/14/2025" at bounding box center [496, 151] width 68 height 15
click at [431, 202] on div "Sort Title Code Date Completed Certificate Expiration Dated Due Date Selected F…" at bounding box center [314, 202] width 536 height 20
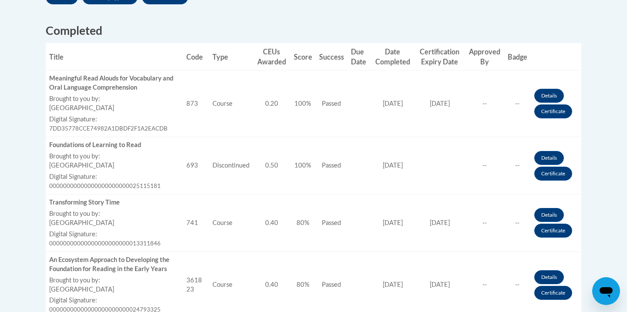
scroll to position [317, 0]
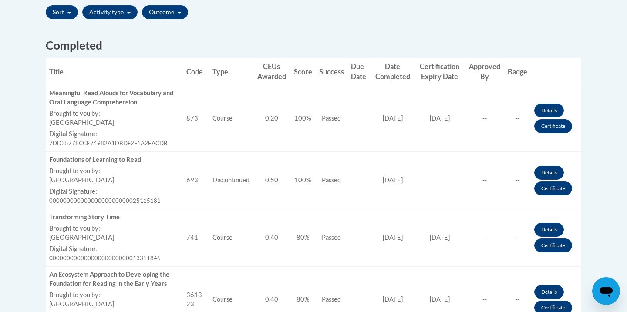
click at [400, 71] on th "Date Completed" at bounding box center [393, 71] width 44 height 27
click at [554, 126] on link "Certificate" at bounding box center [553, 126] width 38 height 14
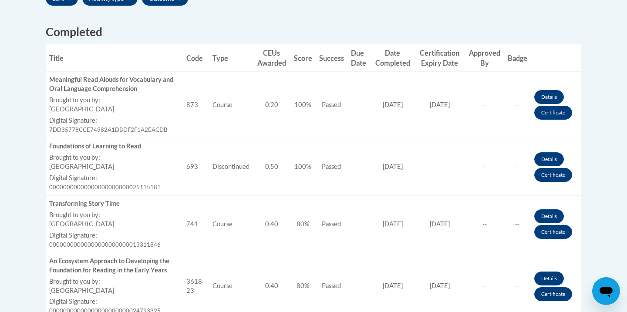
scroll to position [332, 0]
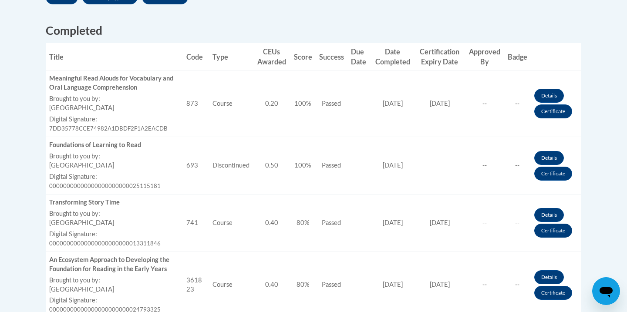
click at [565, 226] on link "Certificate" at bounding box center [553, 231] width 38 height 14
click at [549, 109] on link "Certificate" at bounding box center [553, 112] width 38 height 14
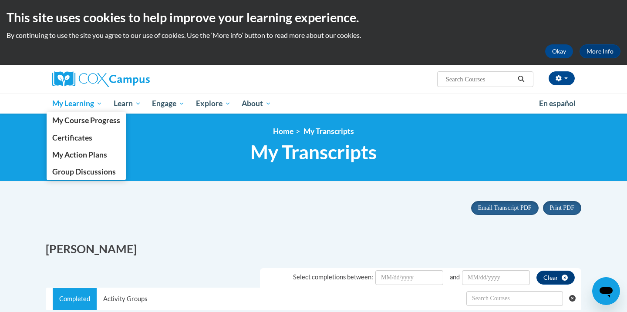
scroll to position [0, 0]
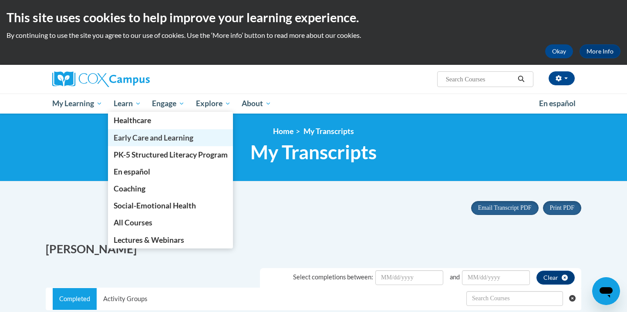
click at [147, 139] on span "Early Care and Learning" at bounding box center [154, 137] width 80 height 9
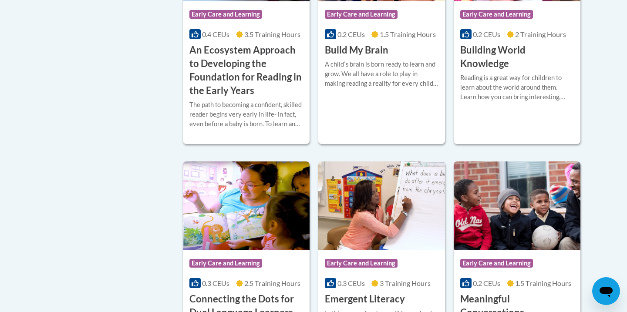
scroll to position [430, 0]
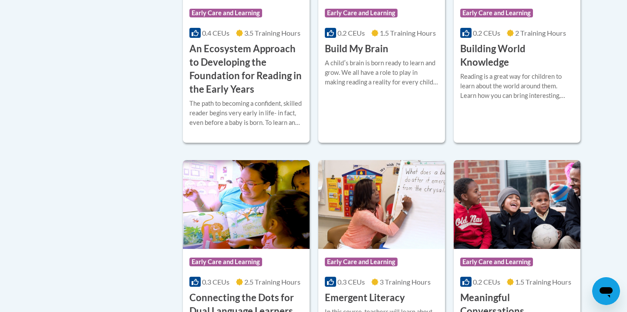
click at [273, 96] on h3 "An Ecosystem Approach to Developing the Foundation for Reading in the Early Yea…" at bounding box center [246, 69] width 114 height 54
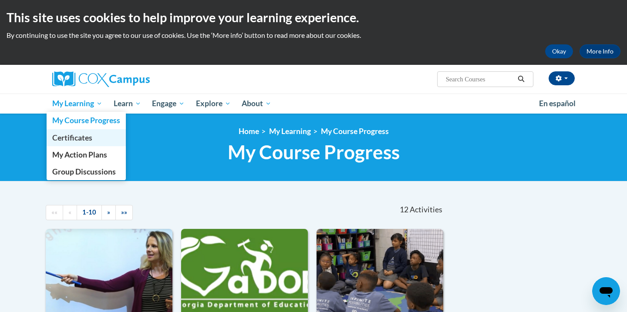
click at [75, 135] on span "Certificates" at bounding box center [72, 137] width 40 height 9
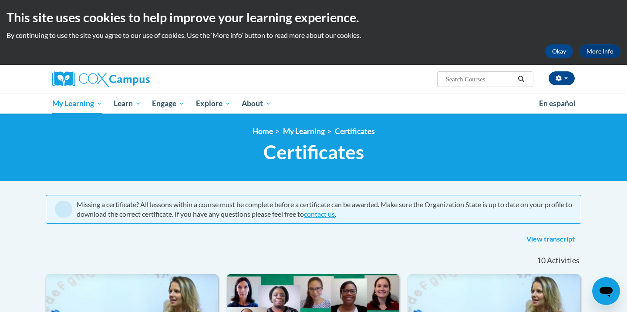
click at [557, 236] on link "View transcript" at bounding box center [550, 240] width 61 height 14
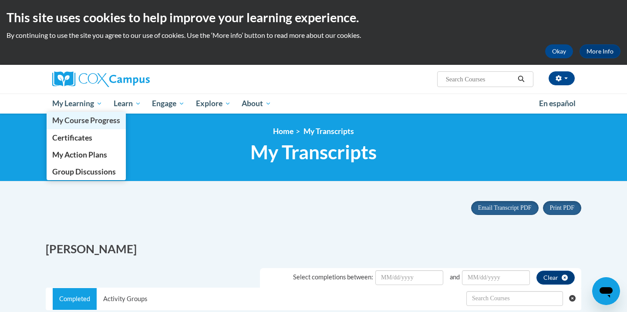
click at [75, 120] on span "My Course Progress" at bounding box center [86, 120] width 68 height 9
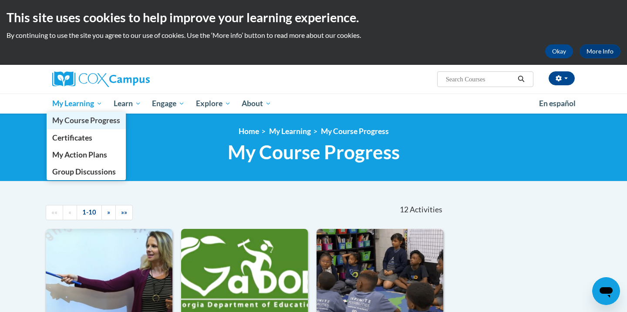
click at [72, 120] on span "My Course Progress" at bounding box center [86, 120] width 68 height 9
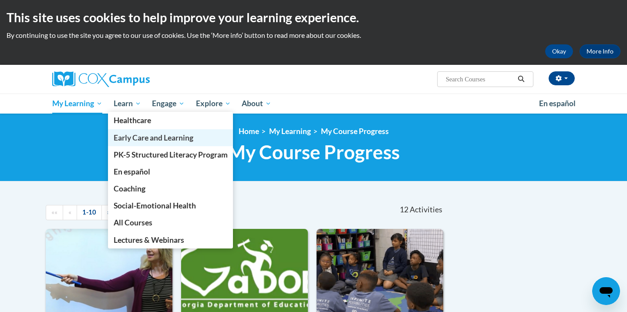
click at [142, 144] on link "Early Care and Learning" at bounding box center [170, 137] width 125 height 17
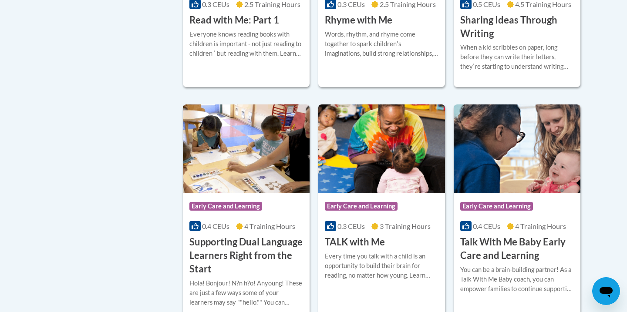
scroll to position [1184, 0]
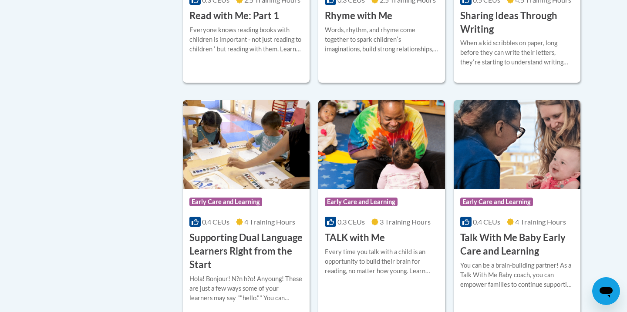
click at [530, 36] on h3 "Sharing Ideas Through Writing" at bounding box center [517, 22] width 114 height 27
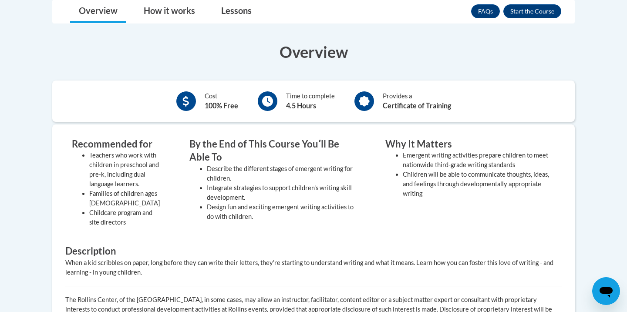
scroll to position [243, 0]
click at [526, 12] on button "Enroll" at bounding box center [532, 11] width 58 height 14
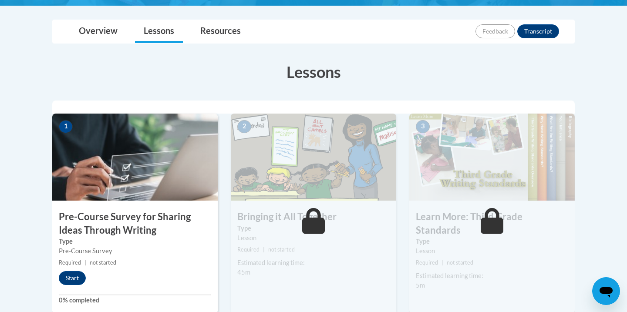
scroll to position [209, 0]
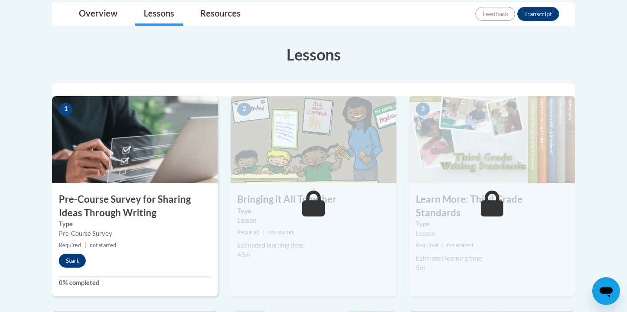
click at [72, 266] on button "Start" at bounding box center [72, 261] width 27 height 14
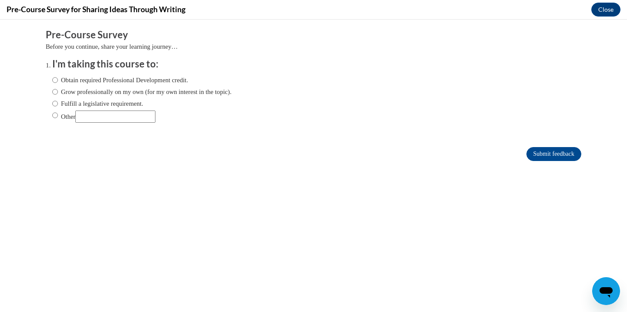
scroll to position [0, 0]
click at [146, 80] on label "Obtain required Professional Development credit." at bounding box center [120, 80] width 136 height 10
click at [58, 80] on input "Obtain required Professional Development credit." at bounding box center [55, 80] width 6 height 10
radio input "true"
click at [73, 118] on label "Other" at bounding box center [103, 117] width 103 height 12
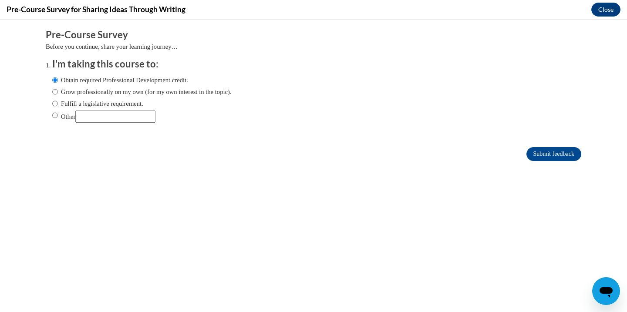
click at [58, 118] on input "Other" at bounding box center [55, 116] width 6 height 10
radio input "true"
click at [95, 83] on label "Obtain required Professional Development credit." at bounding box center [120, 80] width 136 height 10
click at [58, 83] on input "Obtain required Professional Development credit." at bounding box center [55, 80] width 6 height 10
radio input "true"
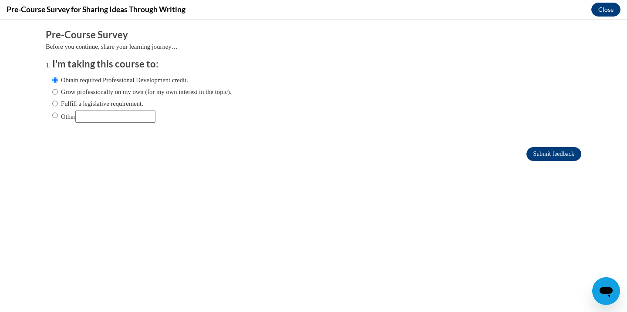
click at [547, 158] on input "Submit feedback" at bounding box center [553, 154] width 55 height 14
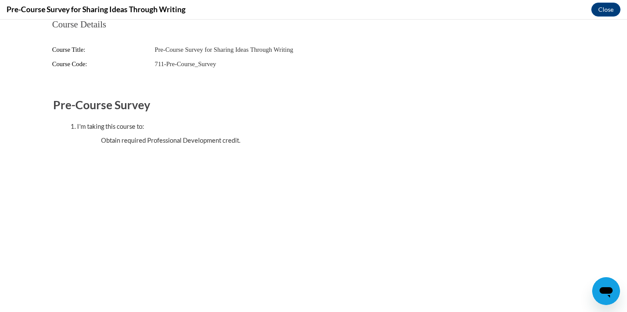
click at [547, 155] on div "Course Details Course Title: Pre-Course Survey for Sharing Ideas Through Writin…" at bounding box center [313, 112] width 549 height 185
click at [603, 8] on button "Close" at bounding box center [605, 10] width 29 height 14
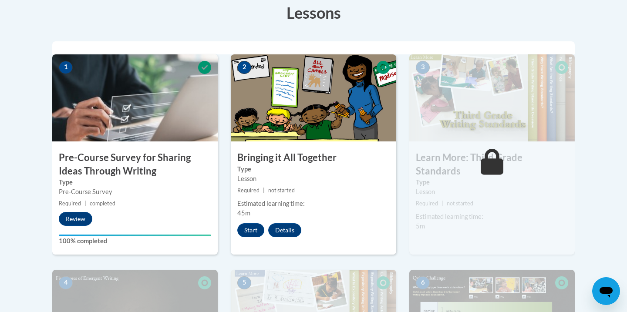
scroll to position [252, 0]
click at [257, 228] on button "Start" at bounding box center [250, 230] width 27 height 14
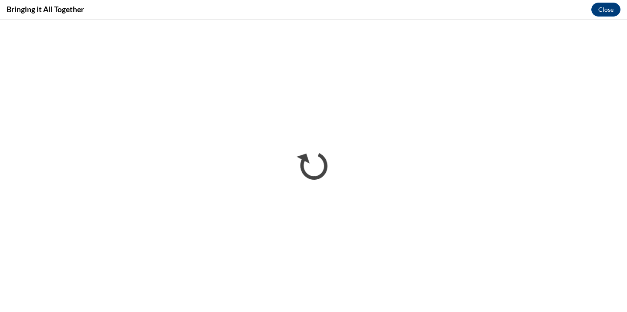
scroll to position [0, 0]
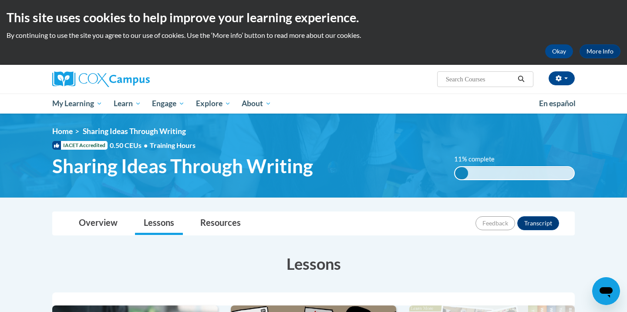
click at [402, 156] on h1 "Sharing Ideas Through Writing" at bounding box center [247, 166] width 402 height 23
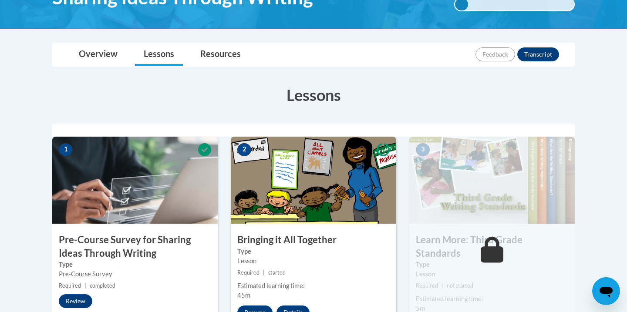
scroll to position [169, 0]
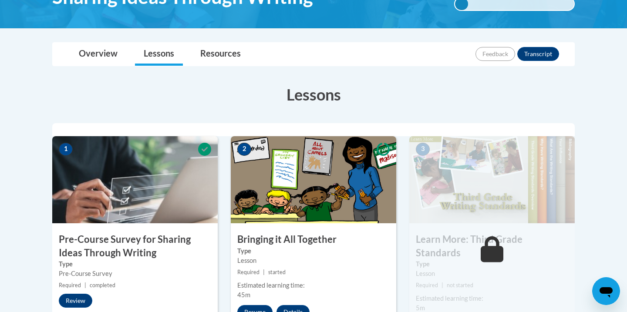
click at [422, 55] on div "Overview Lessons Resources Feedback Transcript" at bounding box center [313, 54] width 509 height 23
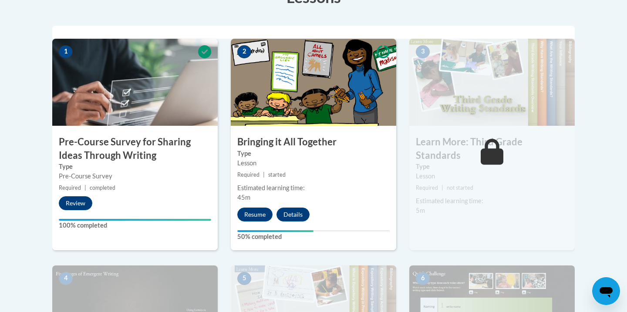
scroll to position [268, 0]
